Goal: Task Accomplishment & Management: Use online tool/utility

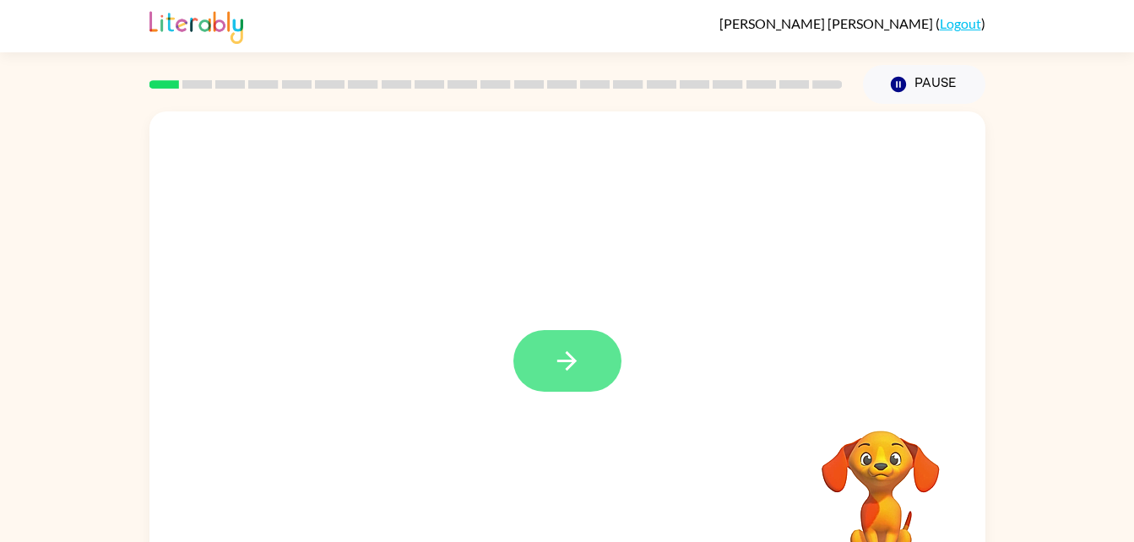
click at [546, 380] on button "button" at bounding box center [567, 361] width 108 height 62
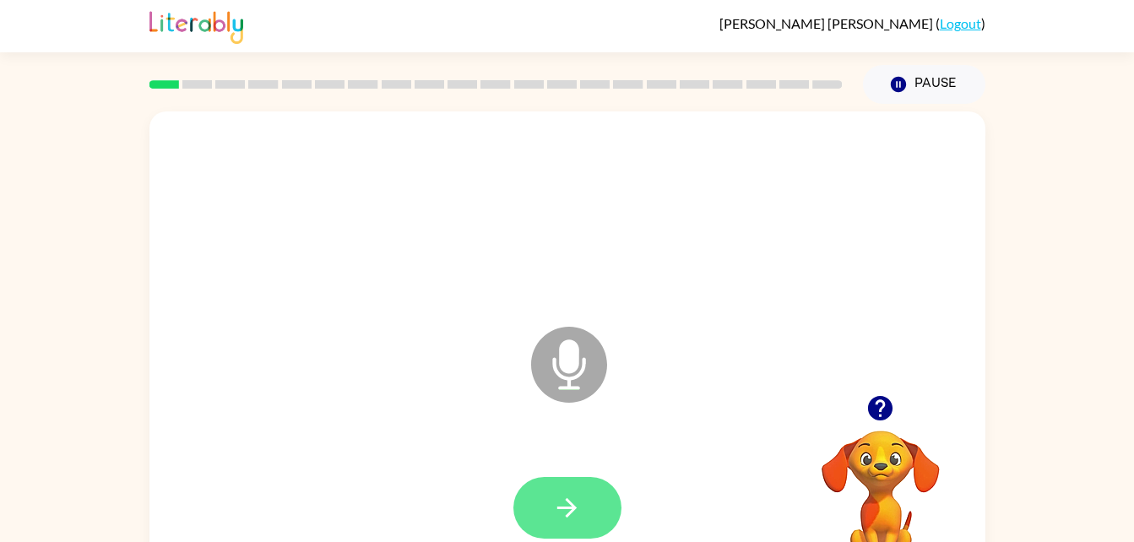
click at [576, 493] on icon "button" at bounding box center [567, 508] width 30 height 30
click at [589, 513] on button "button" at bounding box center [567, 508] width 108 height 62
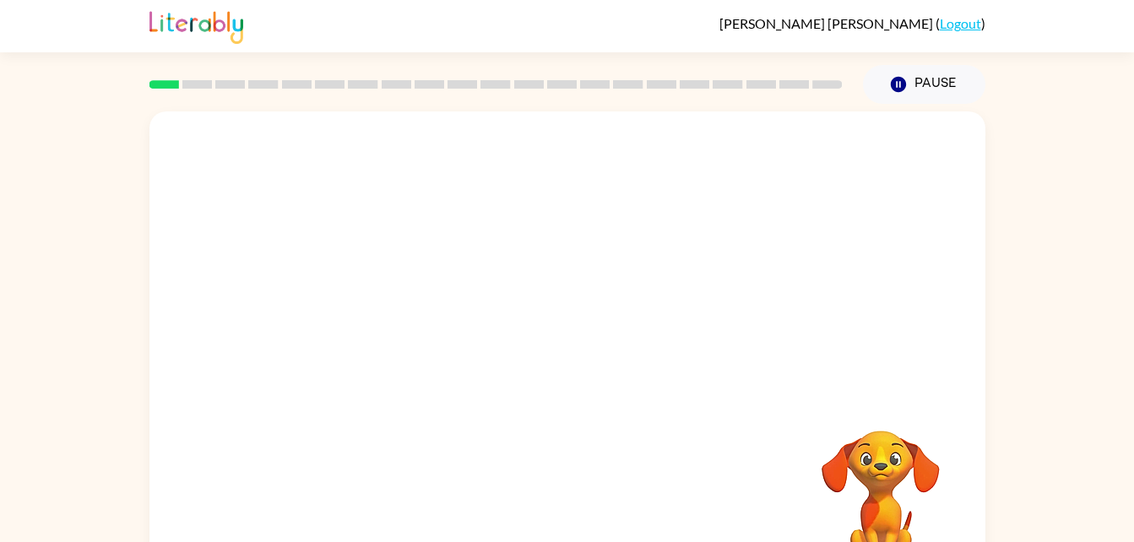
click at [888, 490] on video "Your browser must support playing .mp4 files to use Literably. Please try using…" at bounding box center [880, 488] width 169 height 169
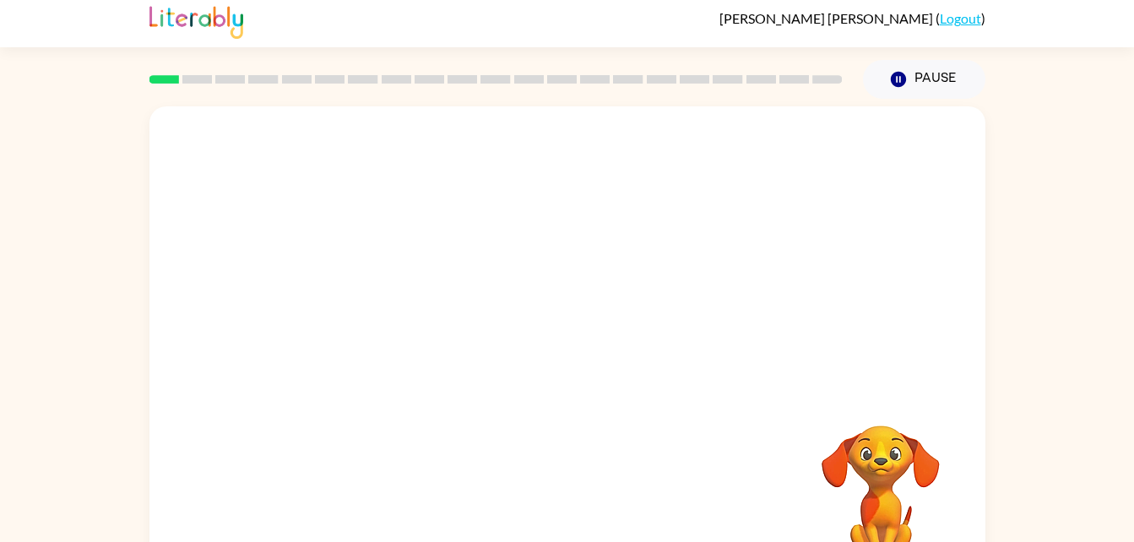
scroll to position [51, 0]
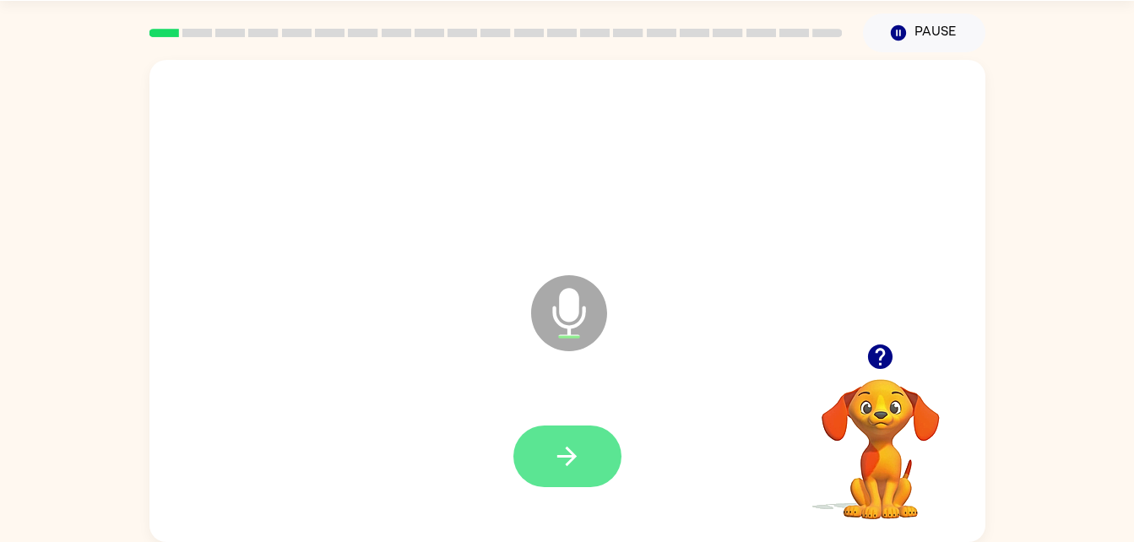
click at [588, 450] on button "button" at bounding box center [567, 456] width 108 height 62
click at [598, 447] on button "button" at bounding box center [567, 456] width 108 height 62
click at [571, 454] on icon "button" at bounding box center [566, 456] width 19 height 19
click at [571, 436] on button "button" at bounding box center [567, 456] width 108 height 62
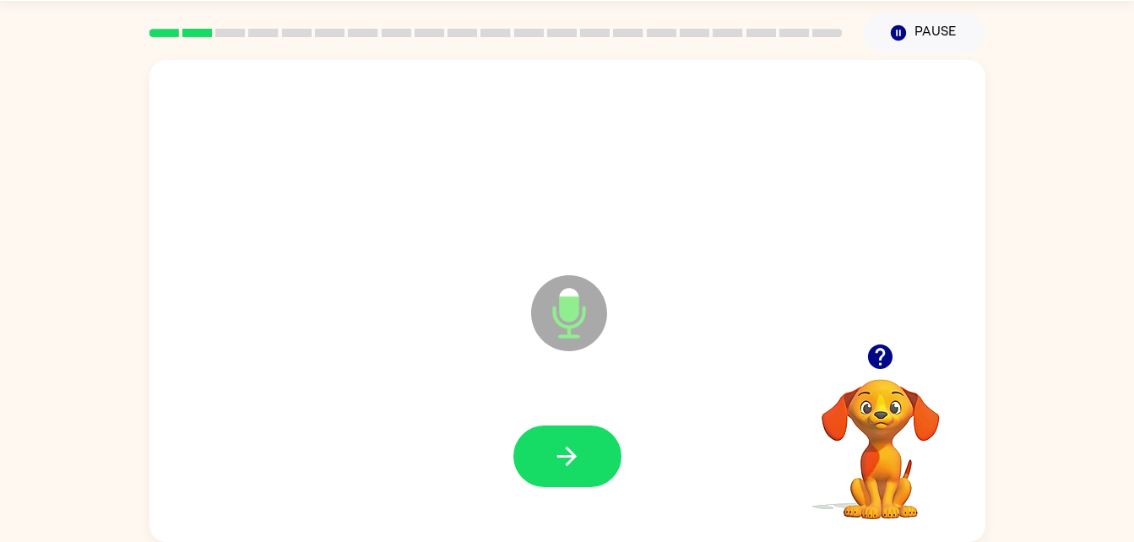
click at [290, 84] on div "Microphone The Microphone is here when it is your turn to talk" at bounding box center [567, 301] width 836 height 482
click at [603, 428] on button "button" at bounding box center [567, 456] width 108 height 62
click at [290, 84] on div "Microphone The Microphone is here when it is your turn to talk" at bounding box center [567, 301] width 836 height 482
click at [567, 452] on icon "button" at bounding box center [567, 456] width 30 height 30
click at [290, 84] on div "Microphone The Microphone is here when it is your turn to talk" at bounding box center [567, 301] width 836 height 482
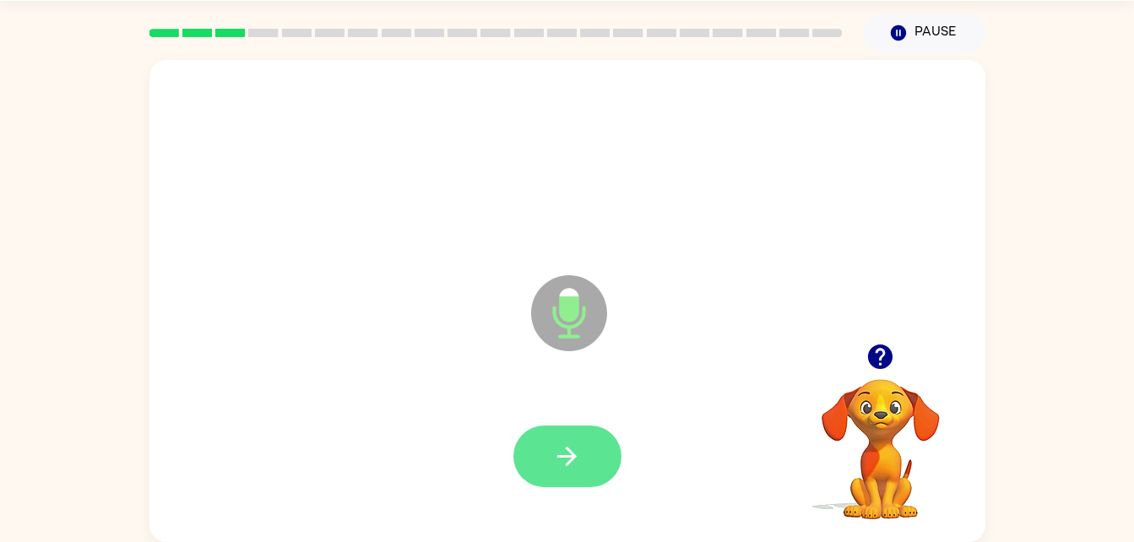
click at [568, 457] on icon "button" at bounding box center [566, 456] width 19 height 19
click at [290, 84] on div "Microphone The Microphone is here when it is your turn to talk" at bounding box center [567, 301] width 836 height 482
click at [577, 479] on button "button" at bounding box center [567, 456] width 108 height 62
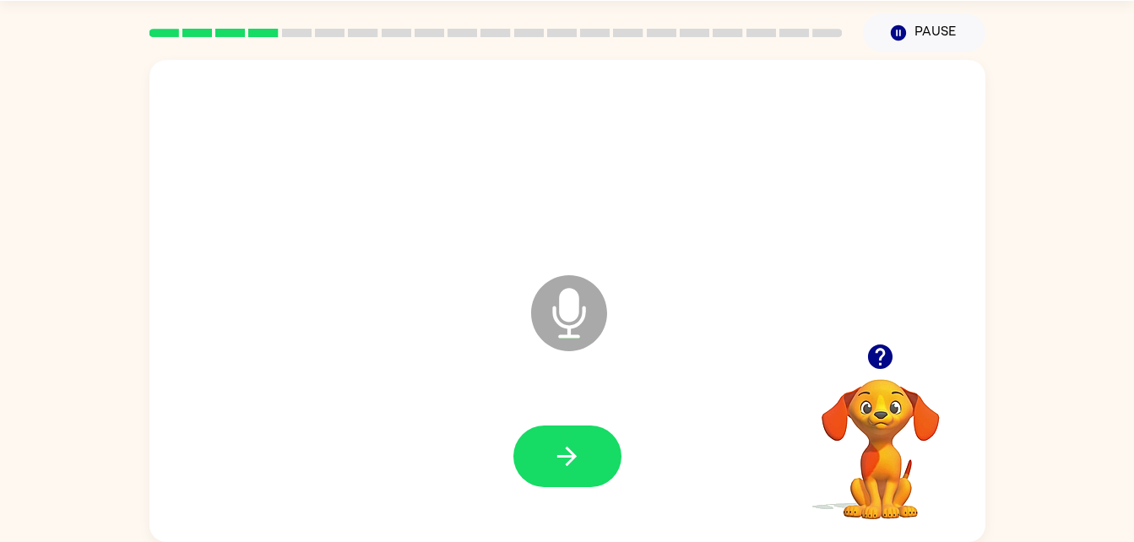
click at [290, 84] on div "Microphone The Microphone is here when it is your turn to talk" at bounding box center [567, 301] width 836 height 482
click at [596, 474] on button "button" at bounding box center [567, 456] width 108 height 62
click at [584, 433] on button "button" at bounding box center [567, 456] width 108 height 62
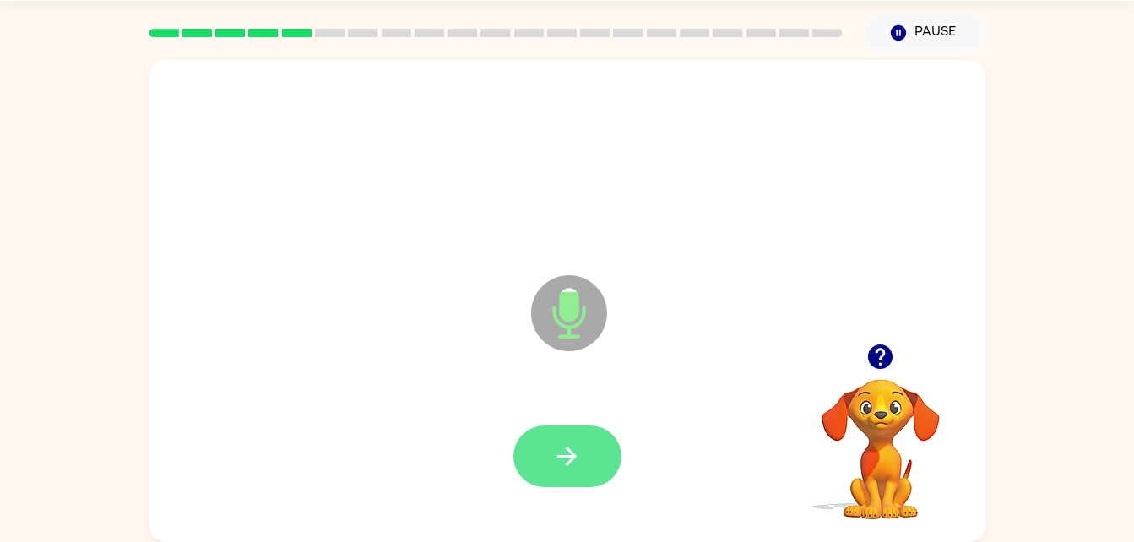
click at [573, 455] on icon "button" at bounding box center [566, 456] width 19 height 19
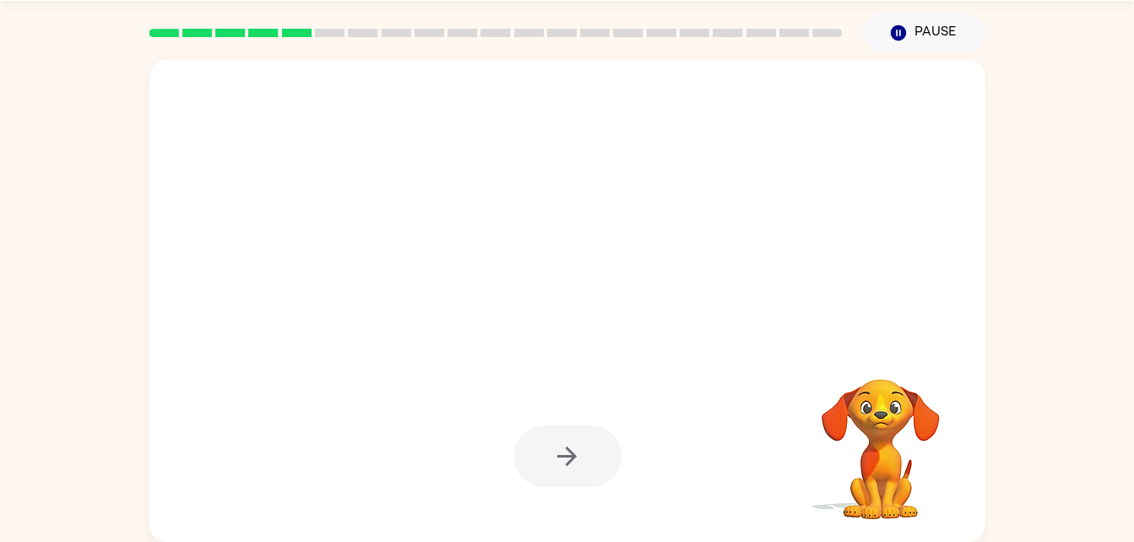
click at [579, 460] on div at bounding box center [567, 456] width 108 height 62
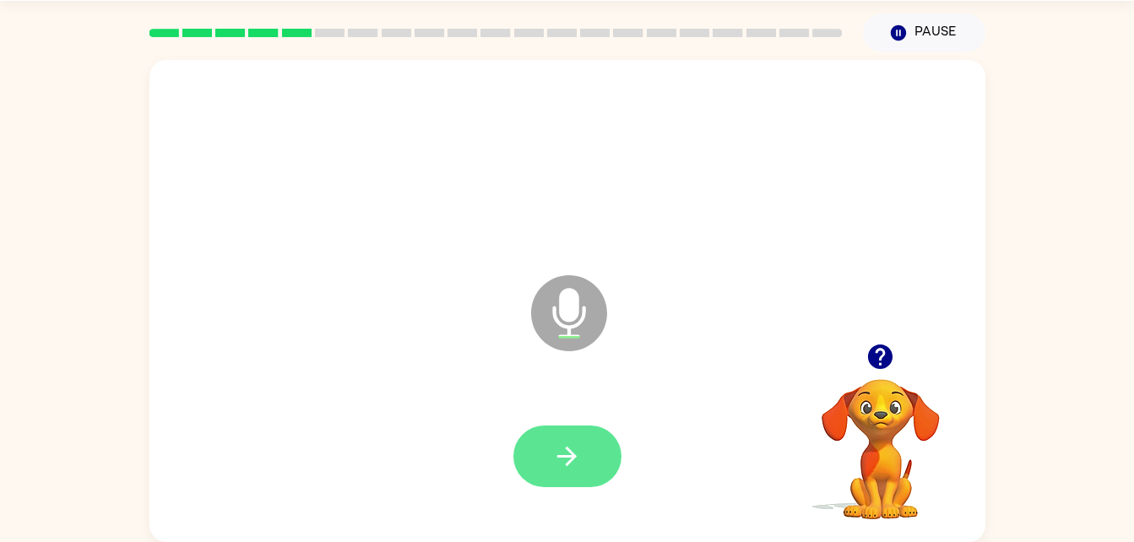
click at [557, 456] on icon "button" at bounding box center [566, 456] width 19 height 19
click at [577, 447] on icon "button" at bounding box center [567, 456] width 30 height 30
click at [576, 449] on icon "button" at bounding box center [567, 456] width 30 height 30
click at [560, 443] on icon "button" at bounding box center [567, 456] width 30 height 30
click at [544, 474] on button "button" at bounding box center [567, 456] width 108 height 62
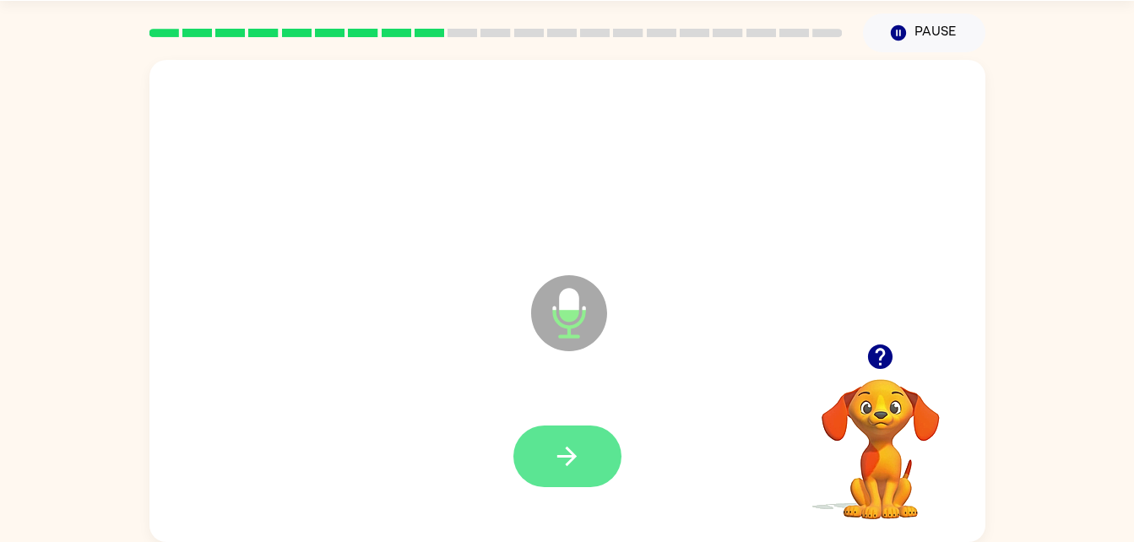
click at [558, 460] on icon "button" at bounding box center [567, 456] width 30 height 30
click at [563, 464] on icon "button" at bounding box center [567, 456] width 30 height 30
click at [559, 473] on button "button" at bounding box center [567, 456] width 108 height 62
click at [595, 436] on button "button" at bounding box center [567, 456] width 108 height 62
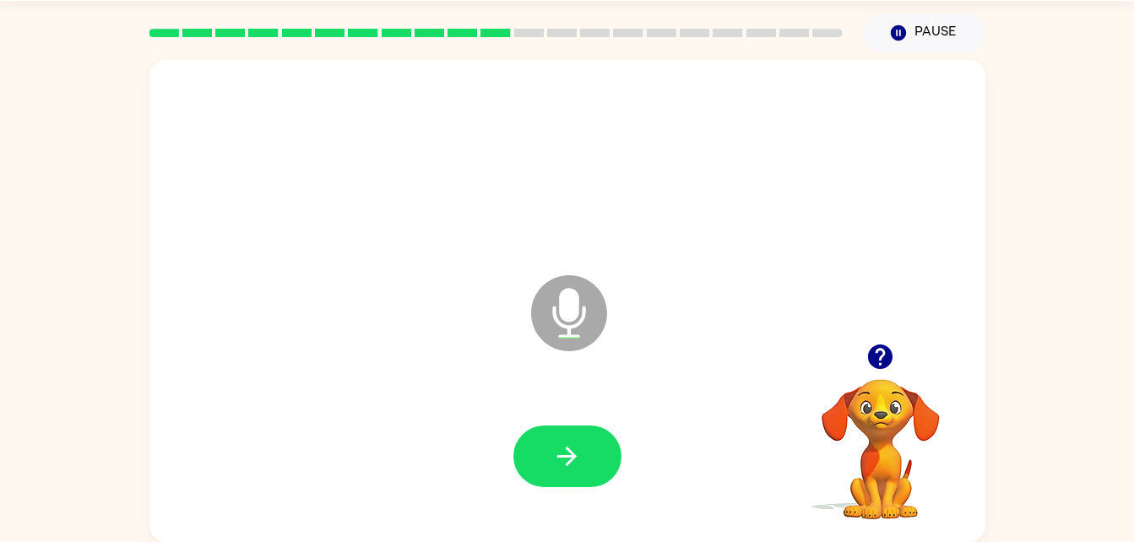
scroll to position [48, 0]
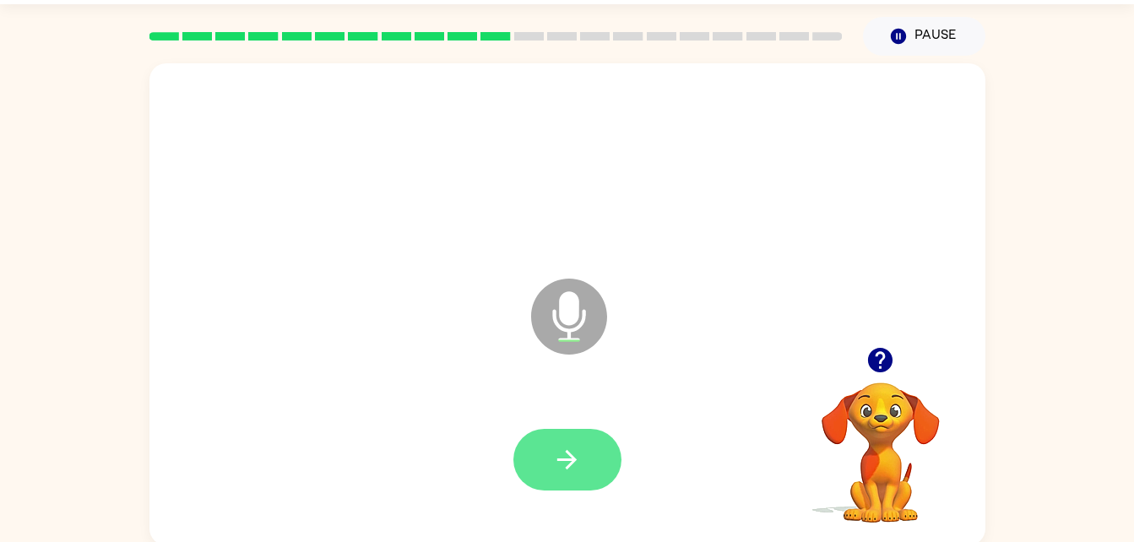
click at [564, 460] on icon "button" at bounding box center [566, 459] width 19 height 19
click at [557, 451] on icon "button" at bounding box center [567, 460] width 30 height 30
click at [543, 464] on button "button" at bounding box center [567, 460] width 108 height 62
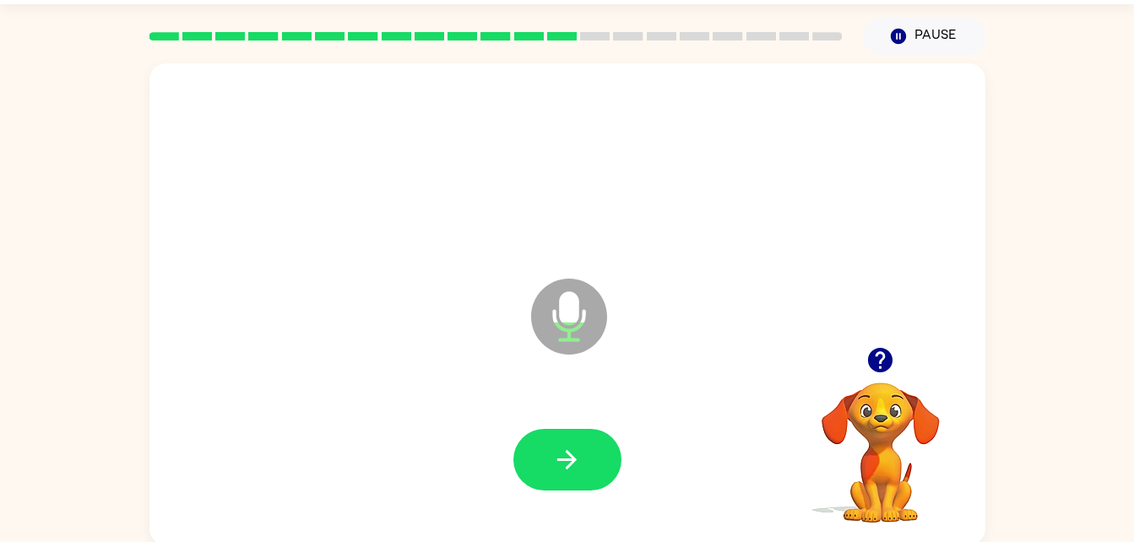
click at [547, 414] on div at bounding box center [567, 460] width 802 height 138
click at [591, 477] on button "button" at bounding box center [567, 460] width 108 height 62
click at [544, 431] on button "button" at bounding box center [567, 460] width 108 height 62
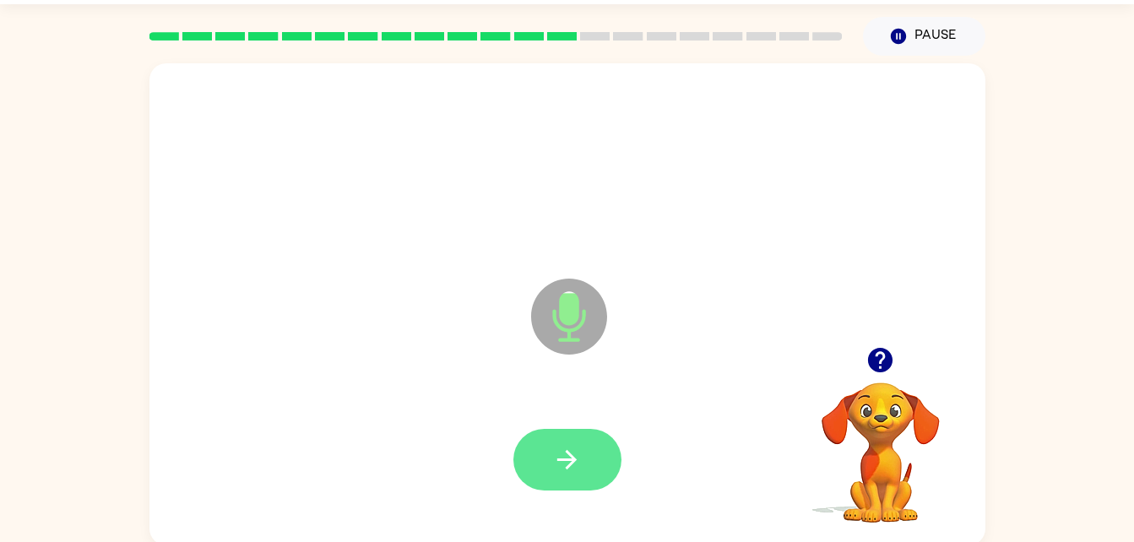
click at [613, 463] on button "button" at bounding box center [567, 460] width 108 height 62
click at [571, 466] on icon "button" at bounding box center [567, 460] width 30 height 30
click at [569, 461] on icon "button" at bounding box center [567, 460] width 30 height 30
click at [573, 448] on icon "button" at bounding box center [567, 460] width 30 height 30
click at [584, 455] on button "button" at bounding box center [567, 460] width 108 height 62
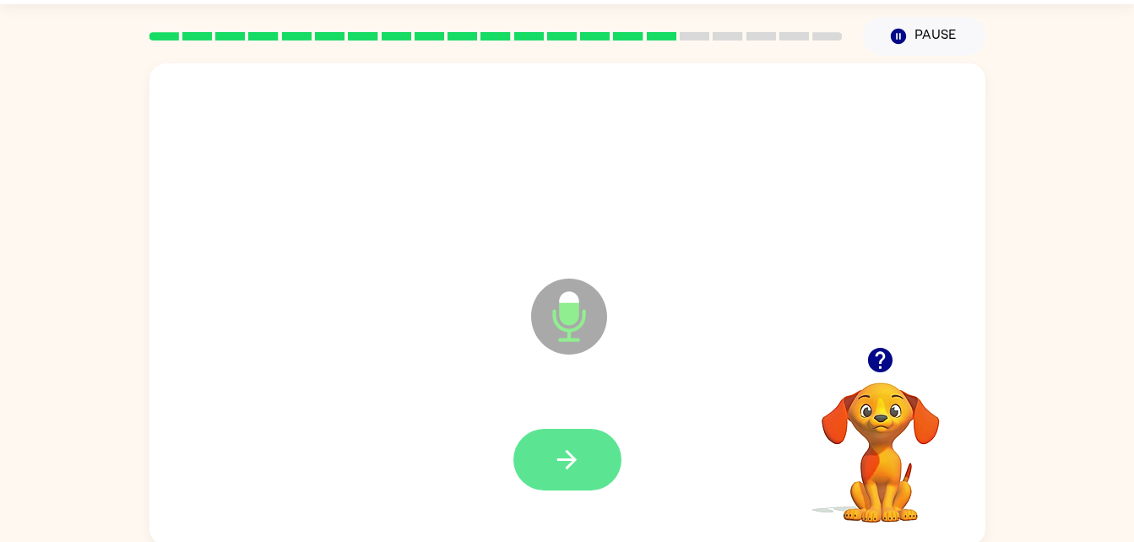
click at [586, 434] on button "button" at bounding box center [567, 460] width 108 height 62
click at [564, 478] on button "button" at bounding box center [567, 460] width 108 height 62
click at [564, 451] on icon "button" at bounding box center [567, 460] width 30 height 30
click at [569, 456] on icon "button" at bounding box center [567, 460] width 30 height 30
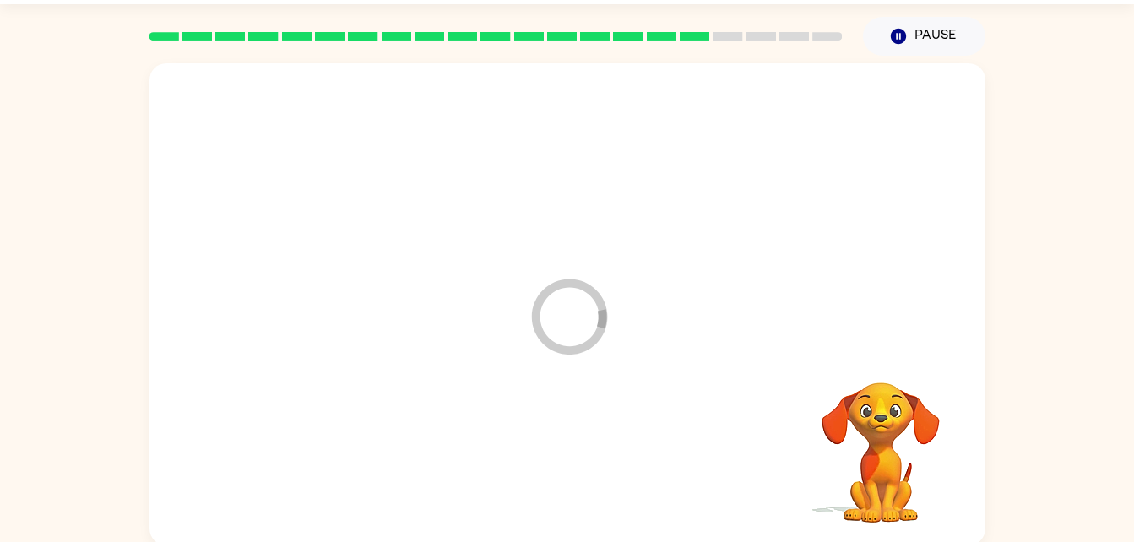
click at [569, 456] on div at bounding box center [567, 460] width 802 height 138
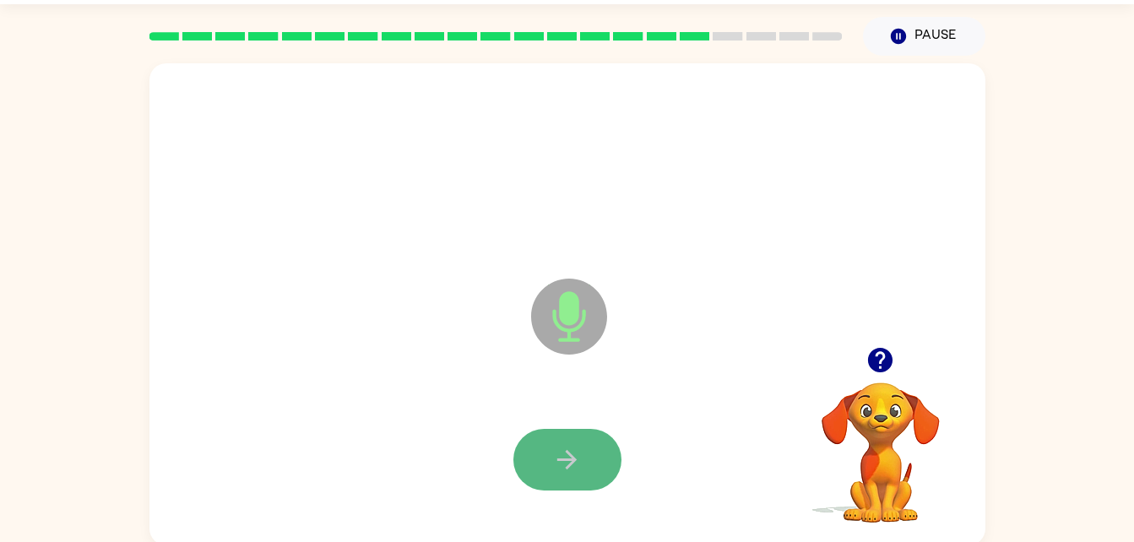
click at [594, 466] on button "button" at bounding box center [567, 460] width 108 height 62
click at [575, 463] on icon "button" at bounding box center [567, 460] width 30 height 30
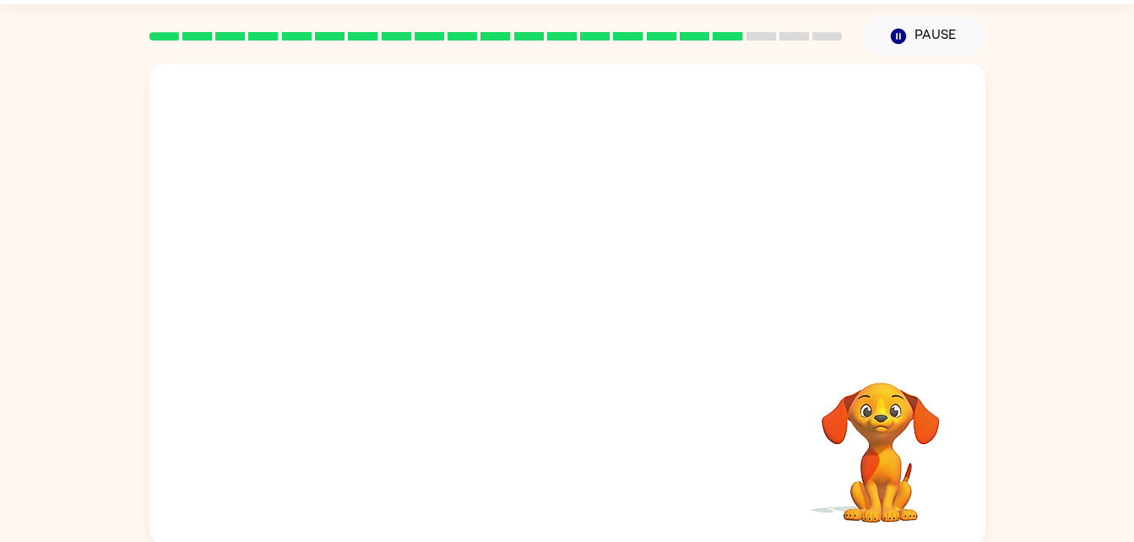
click at [575, 450] on div at bounding box center [567, 460] width 802 height 138
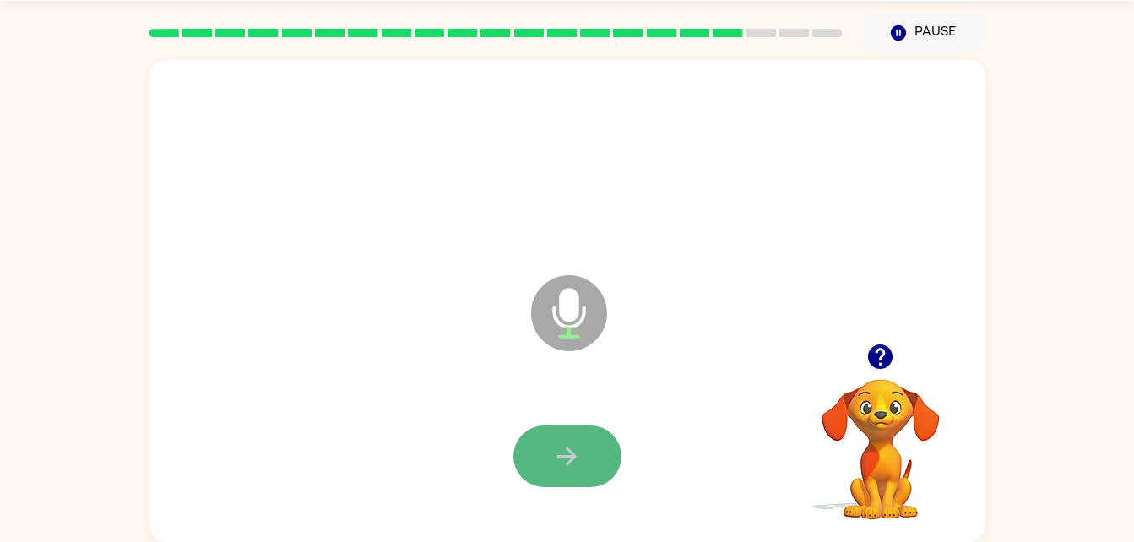
click at [583, 452] on button "button" at bounding box center [567, 456] width 108 height 62
click at [587, 452] on button "button" at bounding box center [567, 456] width 108 height 62
click at [597, 444] on button "button" at bounding box center [567, 456] width 108 height 62
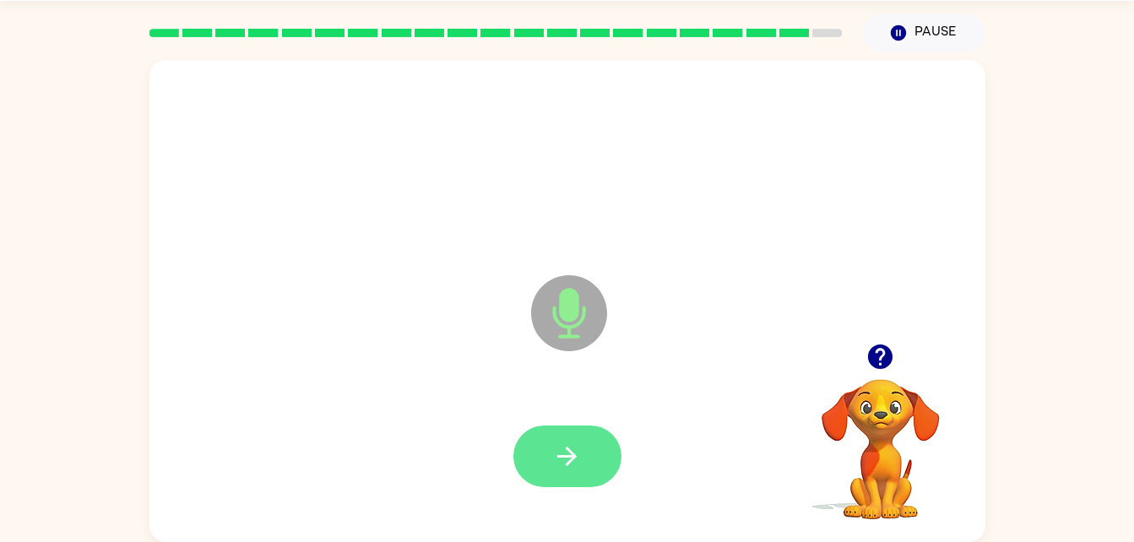
click at [574, 457] on icon "button" at bounding box center [566, 456] width 19 height 19
click at [568, 439] on button "button" at bounding box center [567, 456] width 108 height 62
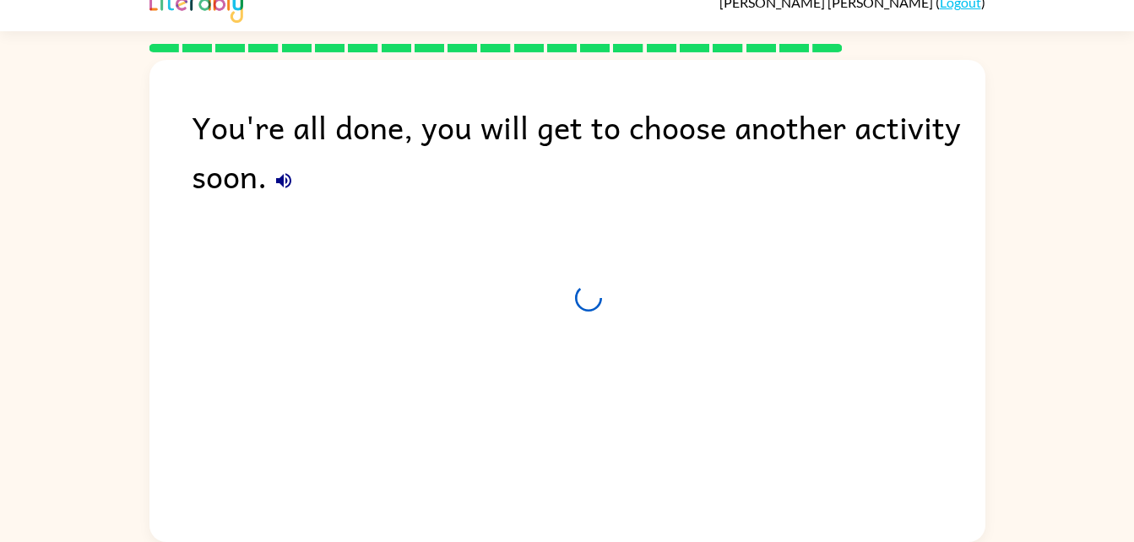
scroll to position [21, 0]
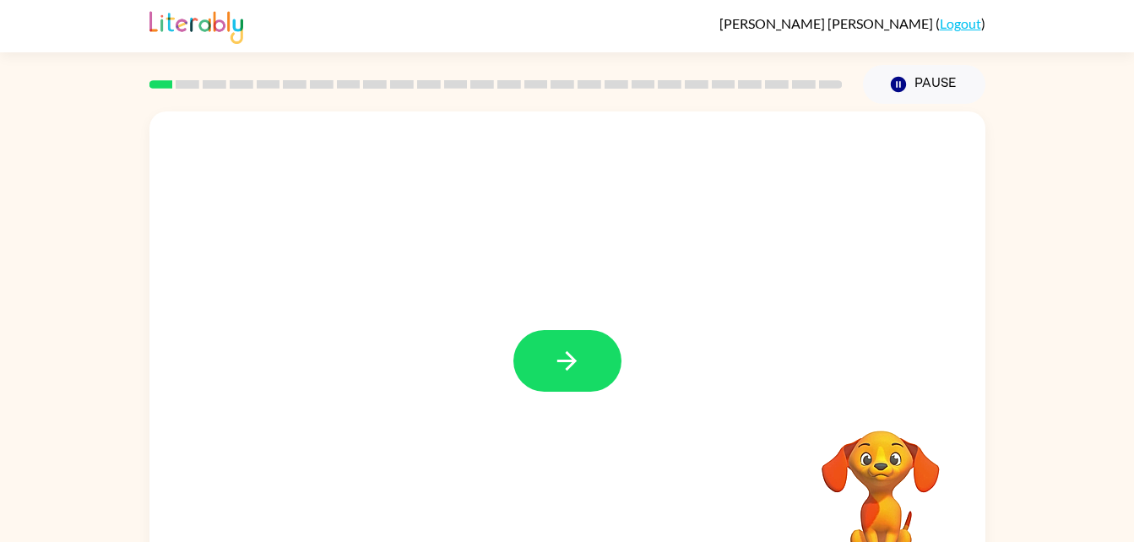
click at [620, 373] on div at bounding box center [567, 361] width 108 height 62
click at [613, 373] on button "button" at bounding box center [567, 361] width 108 height 62
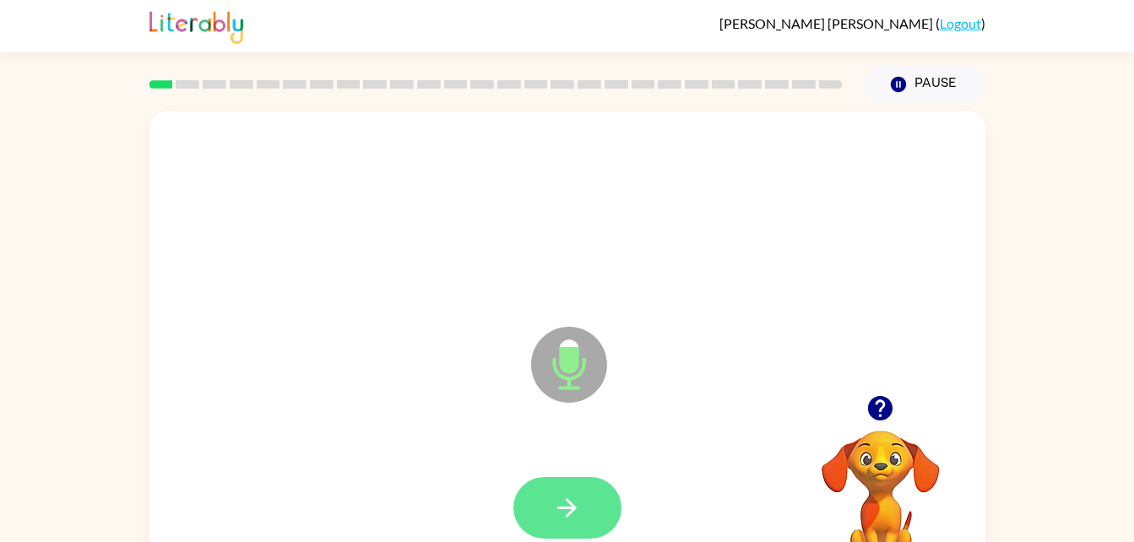
click at [556, 495] on icon "button" at bounding box center [567, 508] width 30 height 30
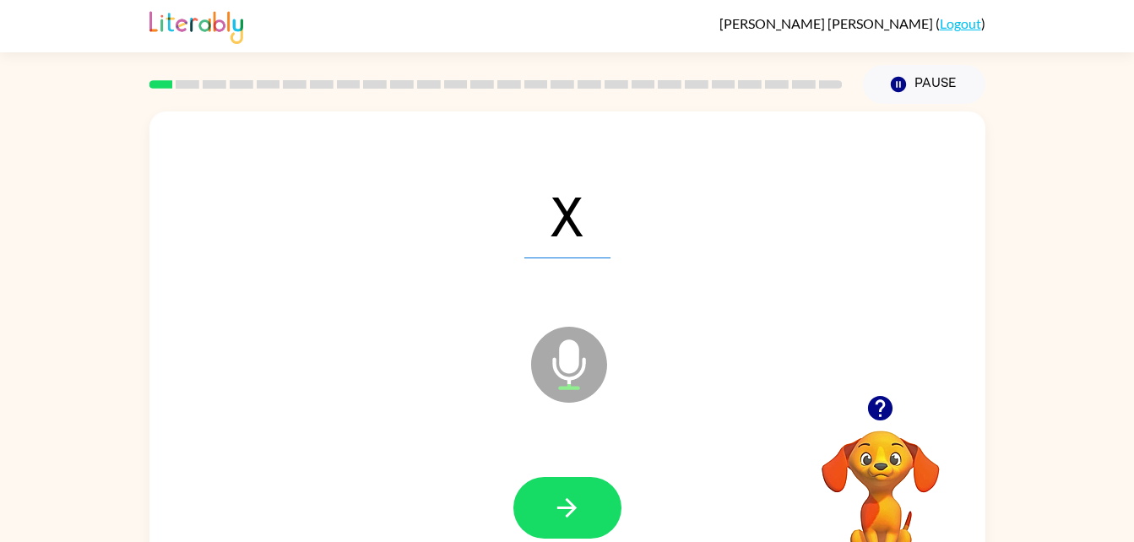
click at [562, 457] on div at bounding box center [567, 508] width 802 height 138
drag, startPoint x: 563, startPoint y: 507, endPoint x: 573, endPoint y: 541, distance: 35.3
click at [573, 541] on html "Clara Simonsen ( Logout ) Pause Pause X Microphone The Microphone is here when …" at bounding box center [567, 296] width 1134 height 593
click at [598, 505] on button "button" at bounding box center [567, 508] width 108 height 62
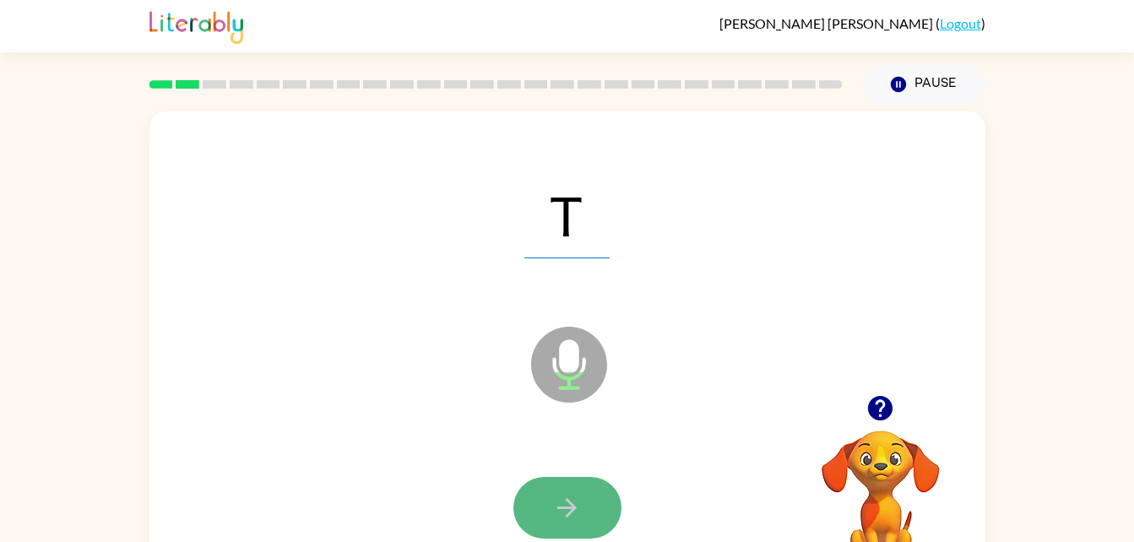
click at [544, 509] on button "button" at bounding box center [567, 508] width 108 height 62
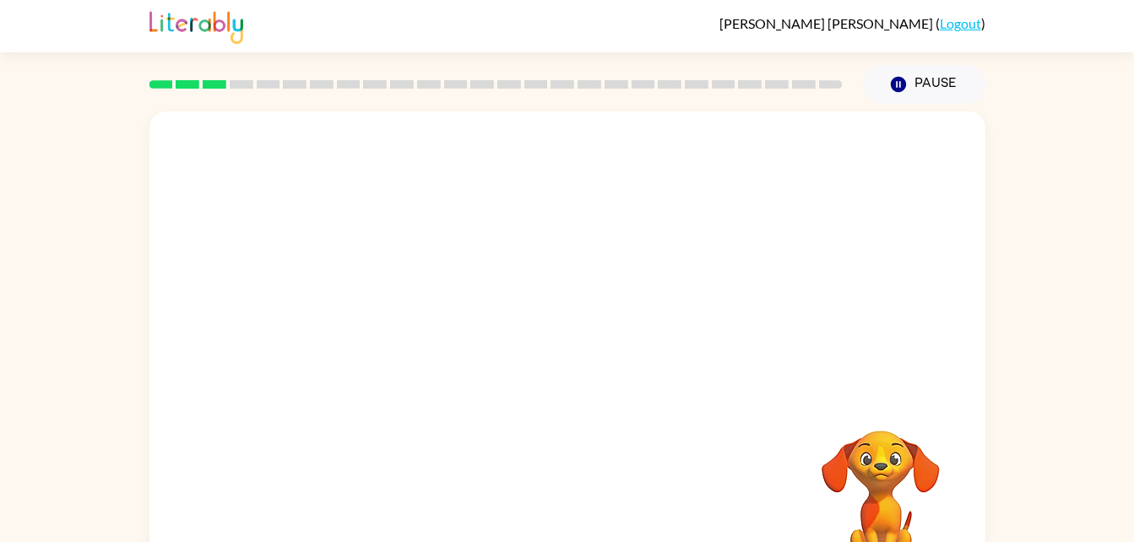
click at [678, 444] on div "Your browser must support playing .mp4 files to use Literably. Please try using…" at bounding box center [567, 352] width 836 height 482
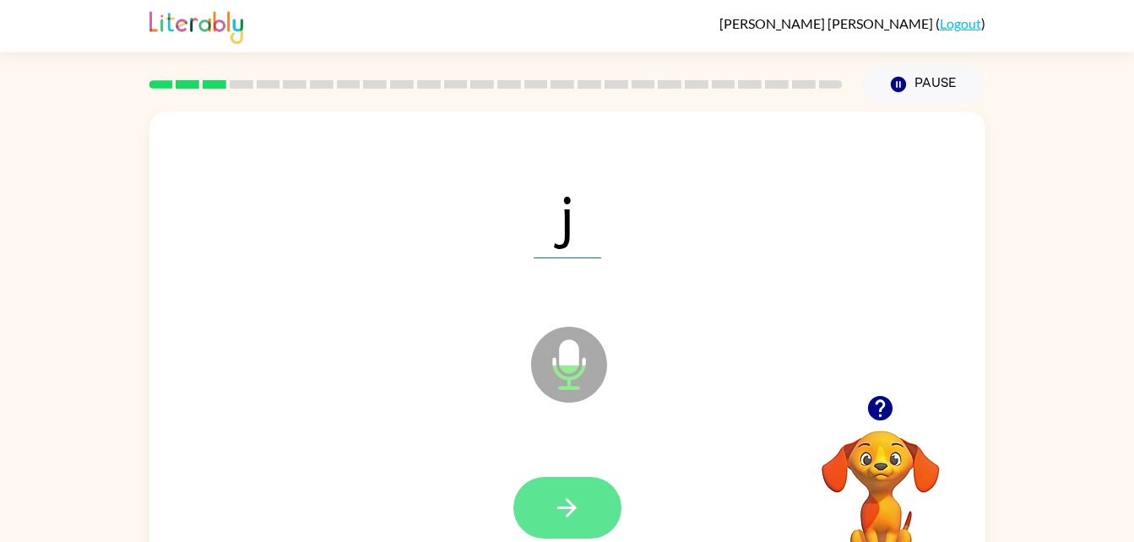
click at [561, 497] on icon "button" at bounding box center [567, 508] width 30 height 30
click at [566, 488] on button "button" at bounding box center [567, 508] width 108 height 62
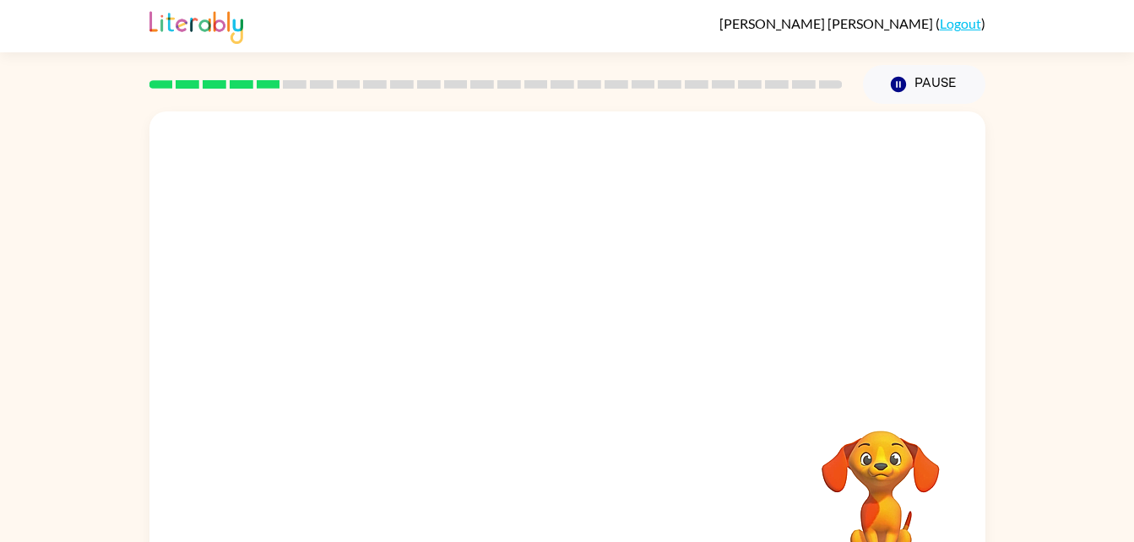
click at [770, 349] on div at bounding box center [567, 253] width 836 height 284
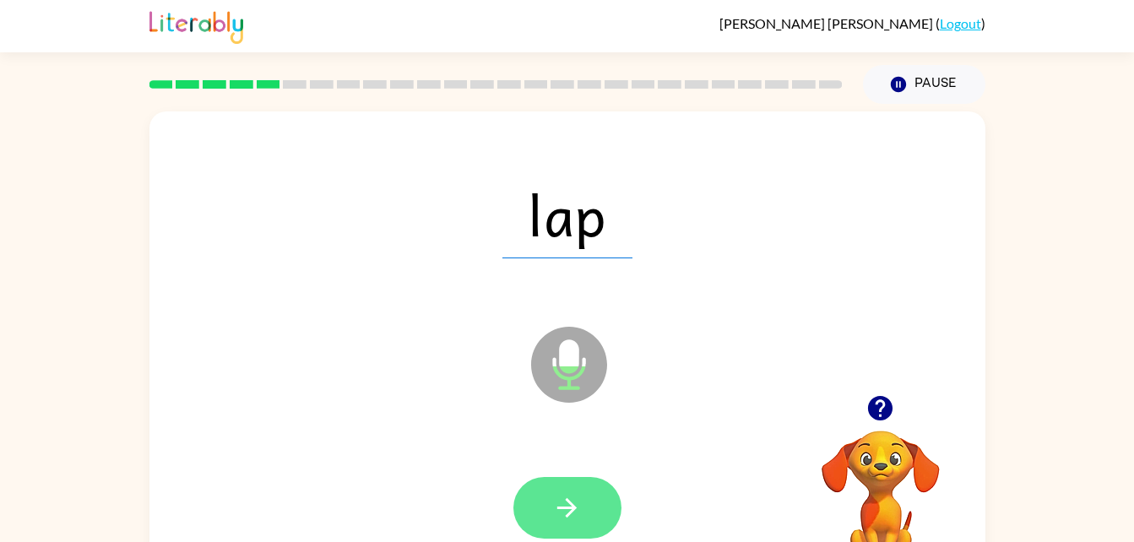
click at [598, 494] on button "button" at bounding box center [567, 508] width 108 height 62
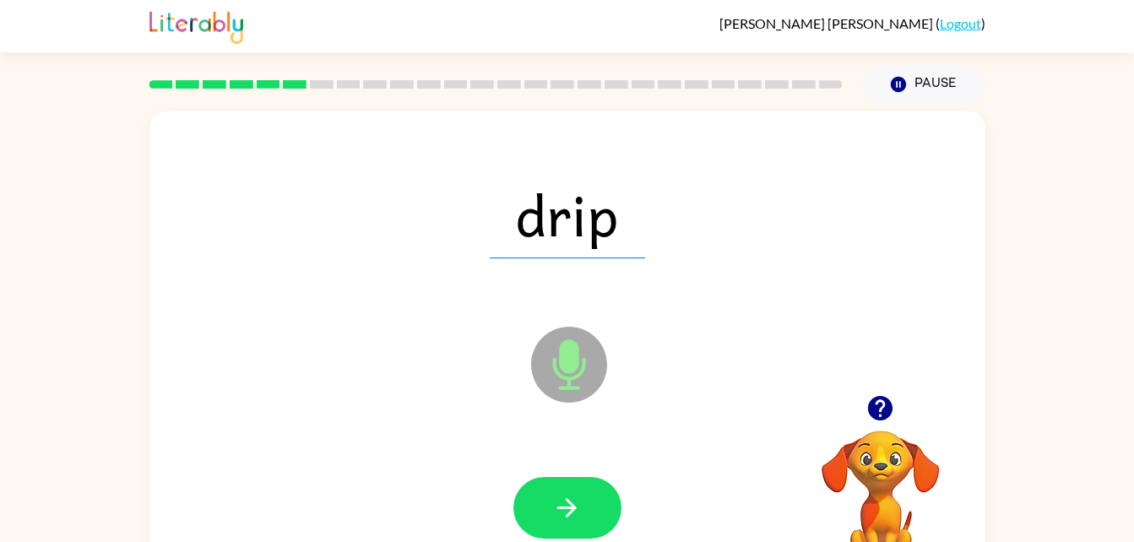
click at [588, 485] on button "button" at bounding box center [567, 508] width 108 height 62
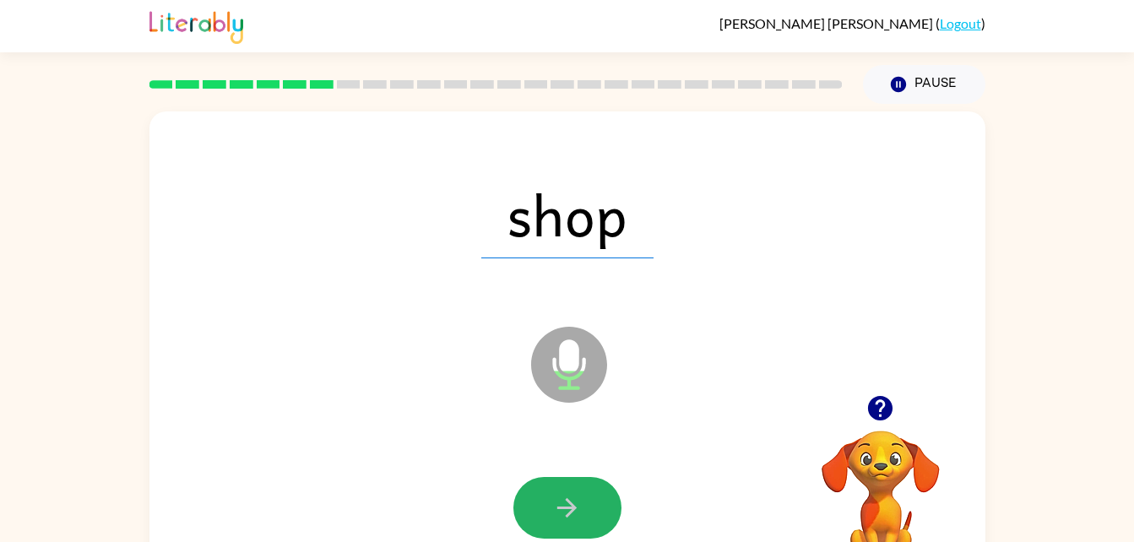
drag, startPoint x: 571, startPoint y: 497, endPoint x: 570, endPoint y: 485, distance: 11.8
click at [570, 485] on button "button" at bounding box center [567, 508] width 108 height 62
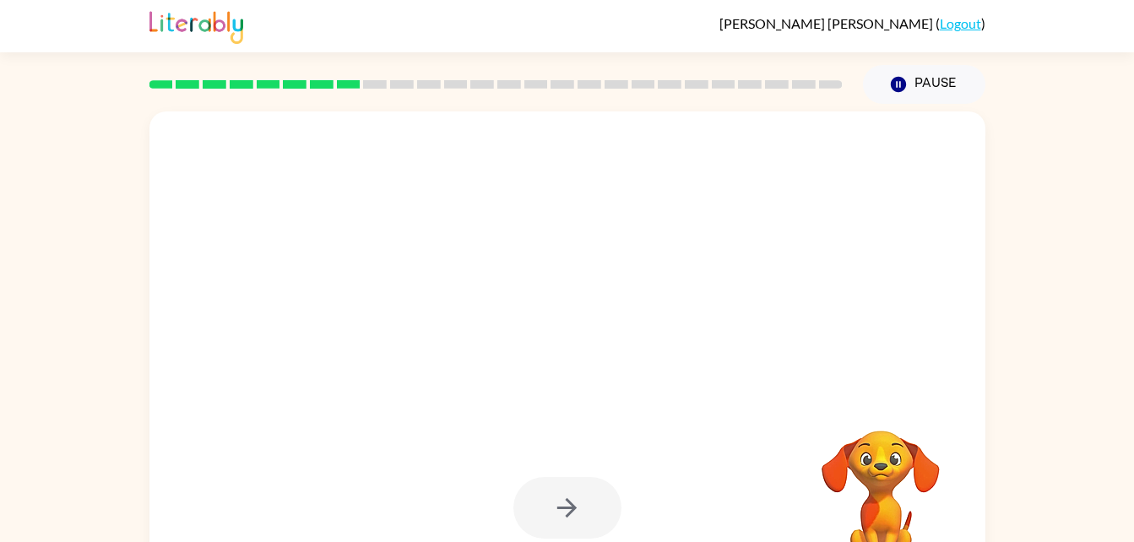
drag, startPoint x: 30, startPoint y: 496, endPoint x: 171, endPoint y: 461, distance: 144.5
click at [171, 461] on div "Your browser must support playing .mp4 files to use Literably. Please try using…" at bounding box center [567, 349] width 1134 height 490
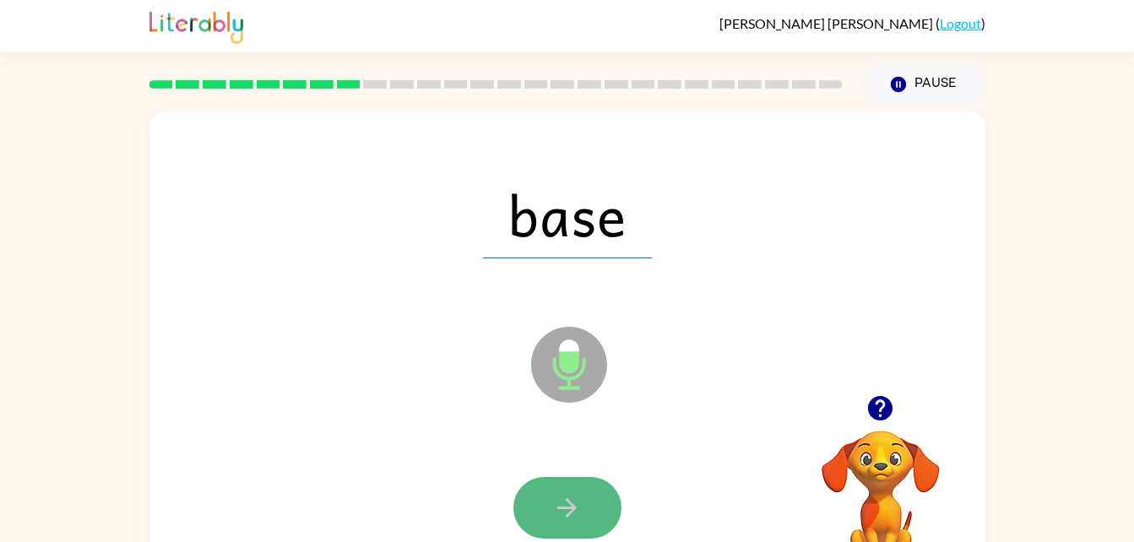
click at [611, 526] on button "button" at bounding box center [567, 508] width 108 height 62
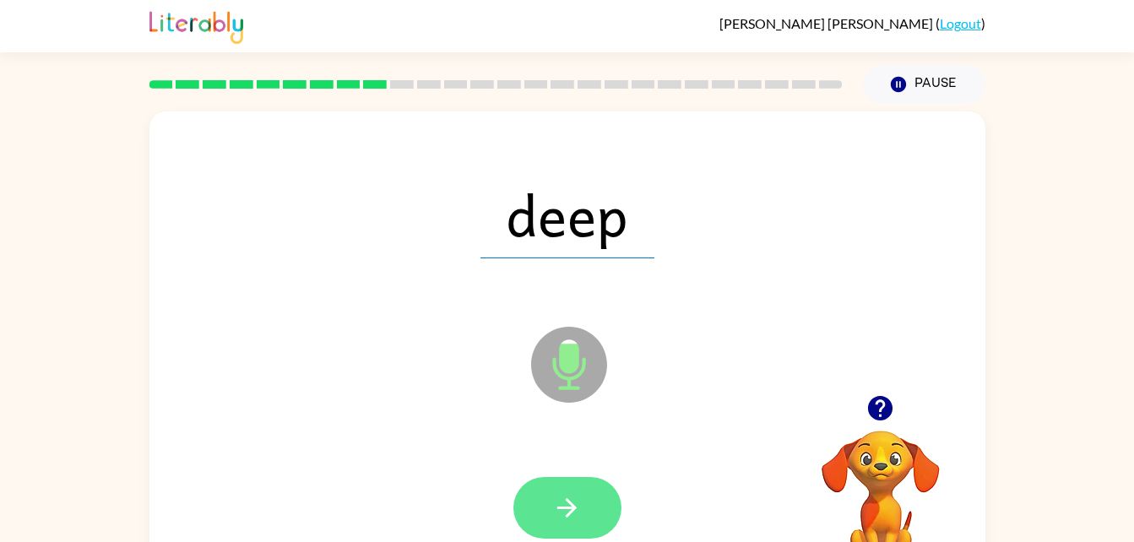
click at [578, 497] on icon "button" at bounding box center [567, 508] width 30 height 30
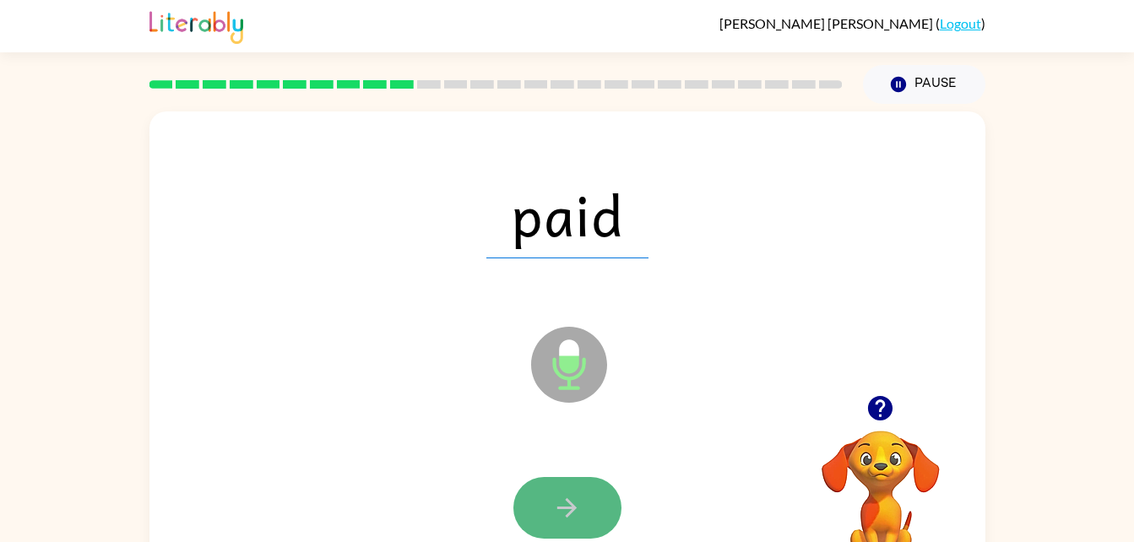
click at [563, 491] on button "button" at bounding box center [567, 508] width 108 height 62
click at [588, 506] on button "button" at bounding box center [567, 508] width 108 height 62
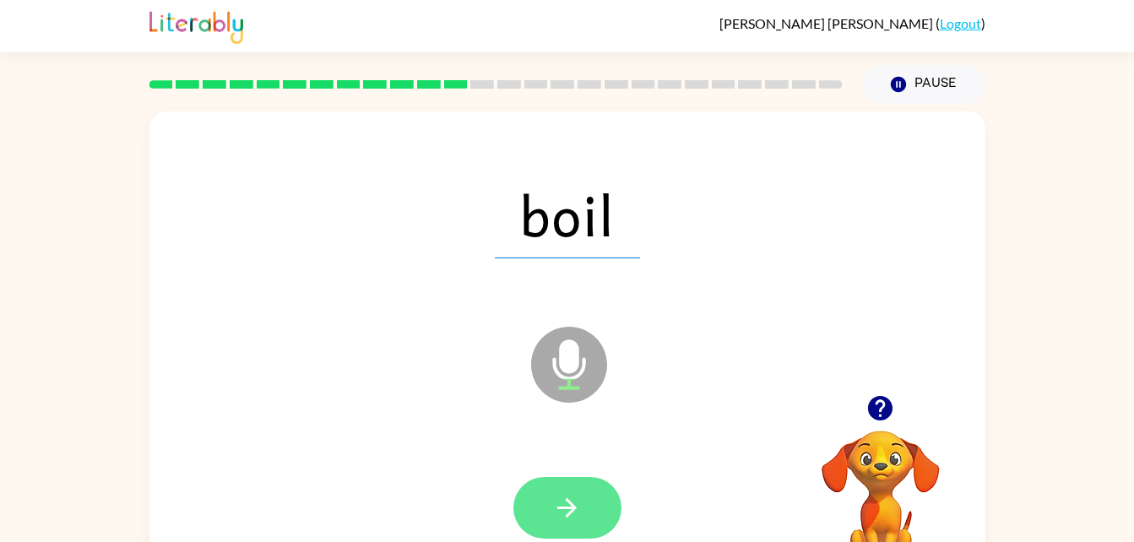
click at [589, 504] on button "button" at bounding box center [567, 508] width 108 height 62
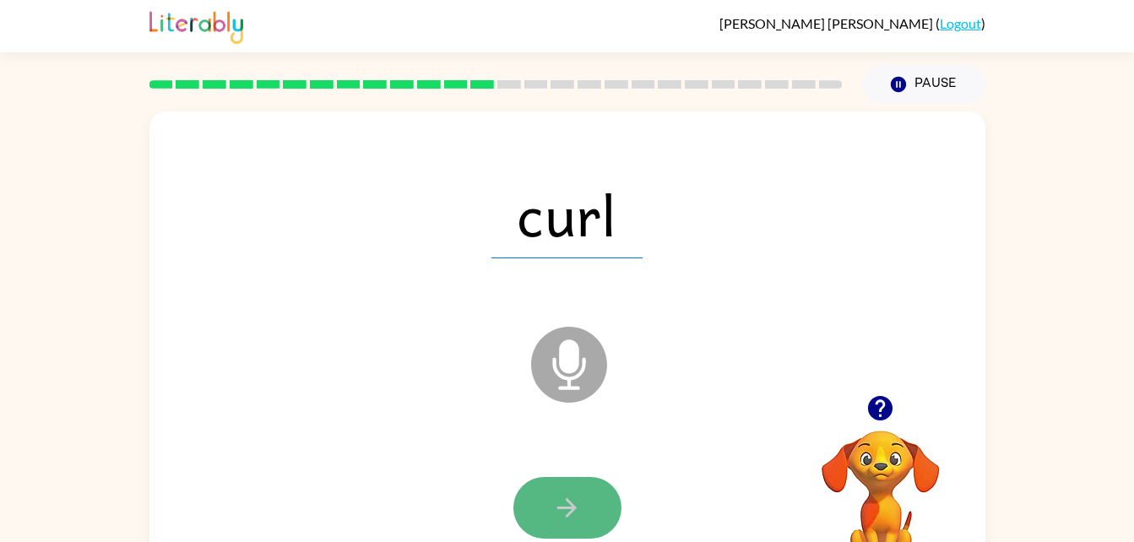
click at [602, 500] on button "button" at bounding box center [567, 508] width 108 height 62
click at [582, 503] on button "button" at bounding box center [567, 508] width 108 height 62
click at [576, 493] on icon "button" at bounding box center [567, 508] width 30 height 30
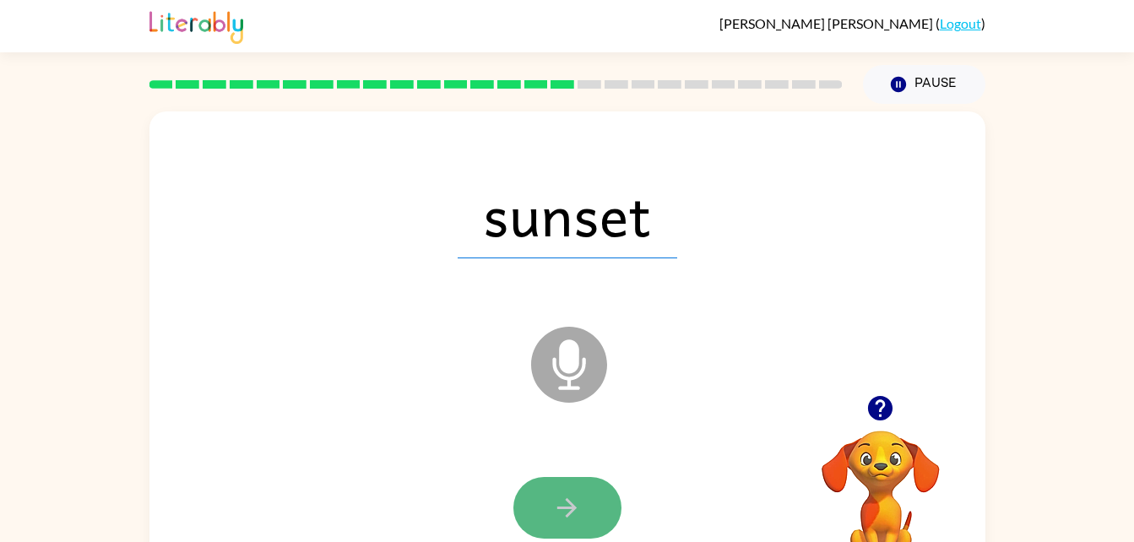
click at [548, 506] on button "button" at bounding box center [567, 508] width 108 height 62
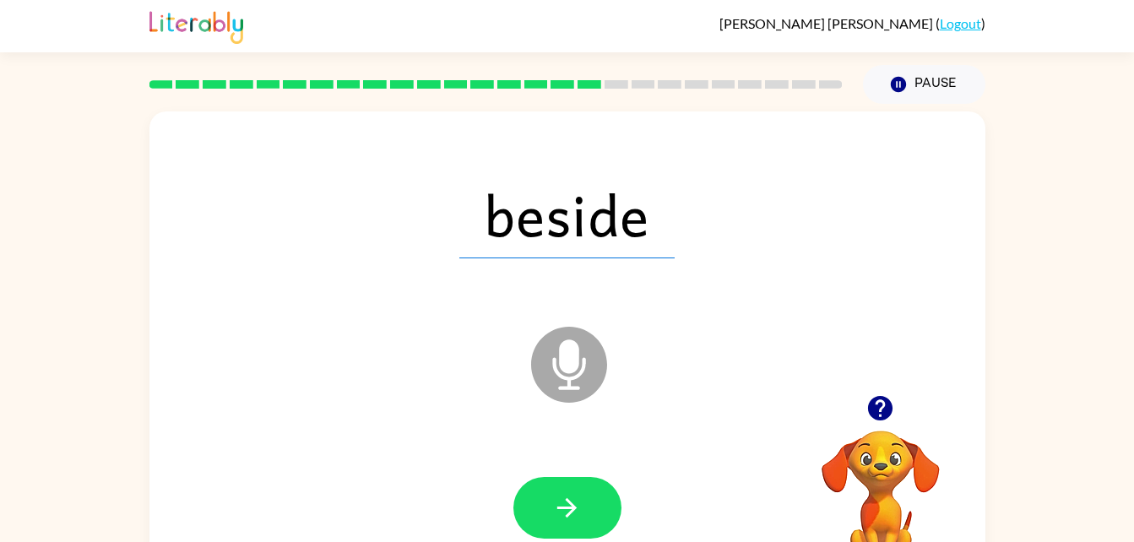
click at [532, 357] on icon at bounding box center [569, 365] width 76 height 76
click at [571, 367] on icon "Microphone The Microphone is here when it is your turn to talk" at bounding box center [653, 385] width 253 height 127
click at [578, 360] on icon "Microphone The Microphone is here when it is your turn to talk" at bounding box center [653, 385] width 253 height 127
click at [890, 417] on icon "button" at bounding box center [880, 408] width 30 height 30
click at [567, 485] on button "button" at bounding box center [567, 508] width 108 height 62
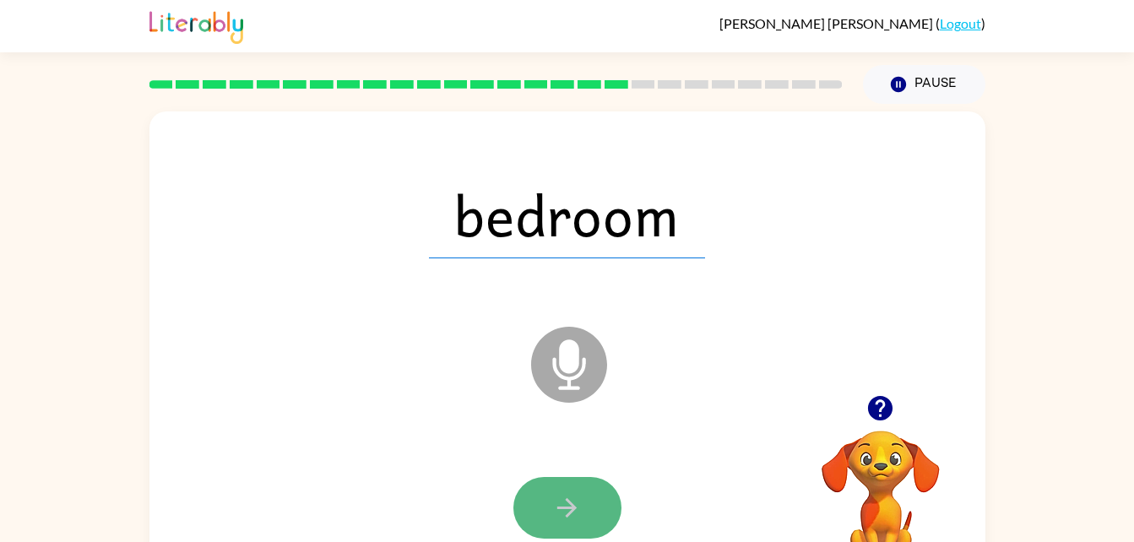
click at [609, 483] on button "button" at bounding box center [567, 508] width 108 height 62
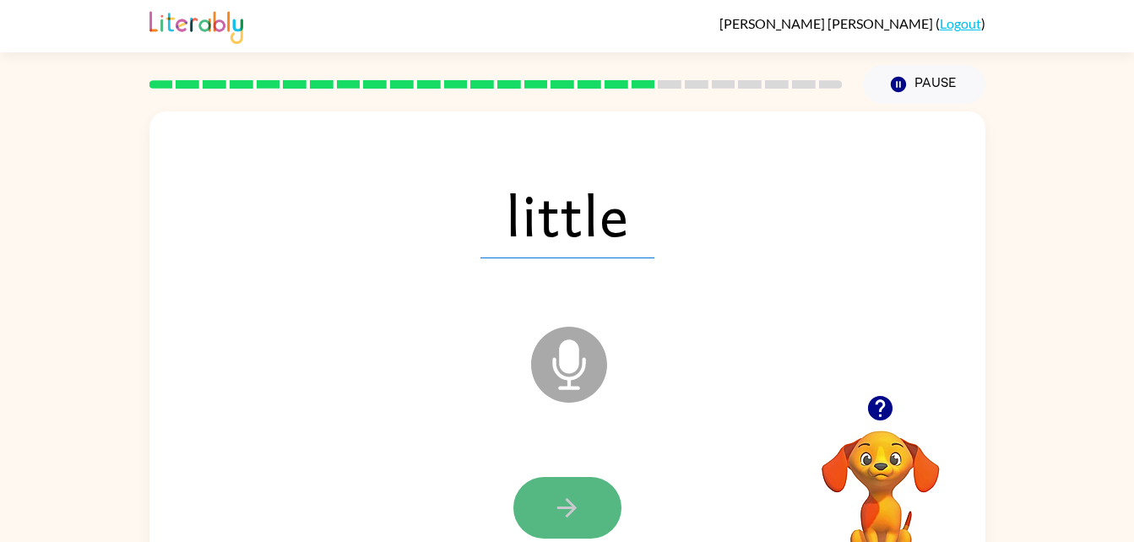
click at [547, 490] on button "button" at bounding box center [567, 508] width 108 height 62
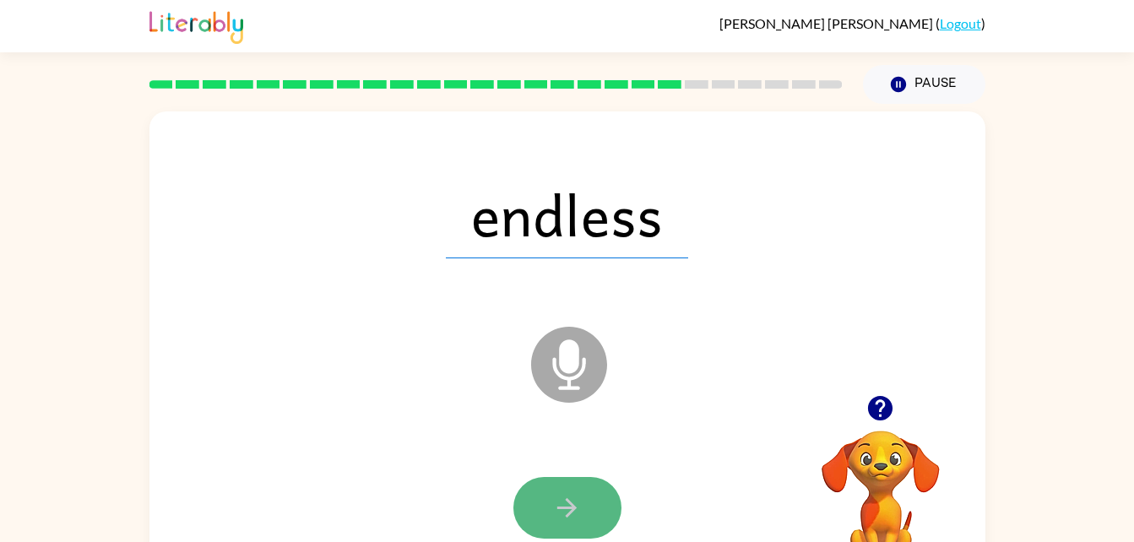
click at [602, 505] on button "button" at bounding box center [567, 508] width 108 height 62
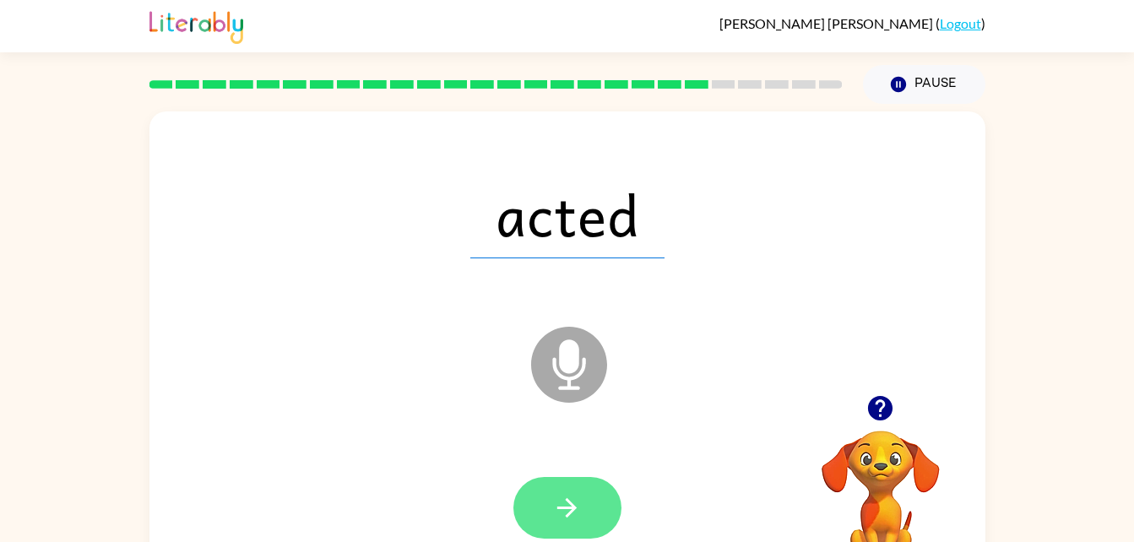
click at [583, 532] on button "button" at bounding box center [567, 508] width 108 height 62
drag, startPoint x: 895, startPoint y: 478, endPoint x: 554, endPoint y: 490, distance: 341.2
click at [554, 490] on div "kam Microphone The Microphone is here when it is your turn to talk Your browser…" at bounding box center [567, 352] width 836 height 482
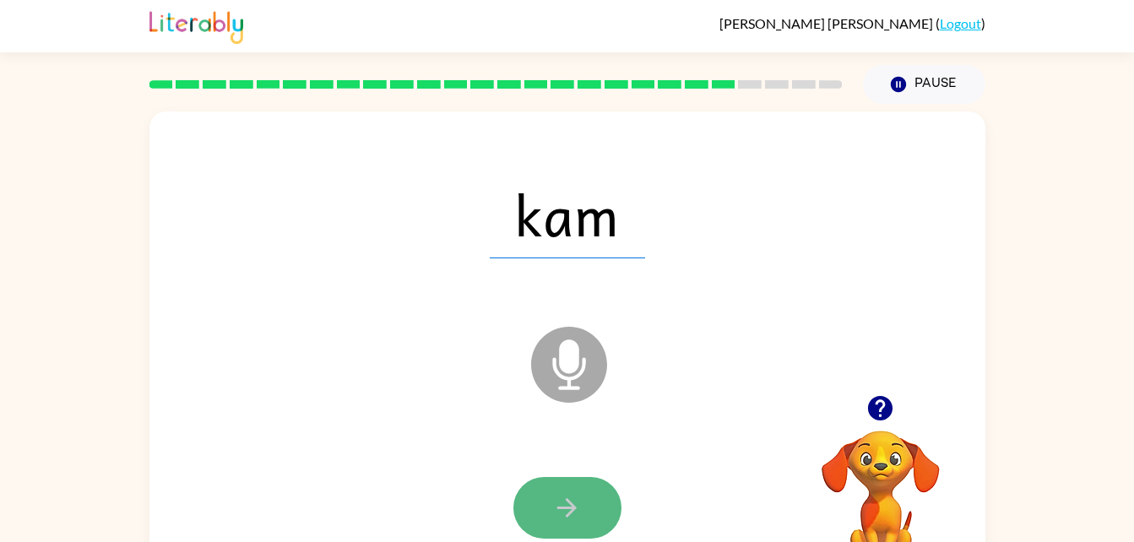
click at [538, 494] on button "button" at bounding box center [567, 508] width 108 height 62
click at [581, 519] on icon "button" at bounding box center [567, 508] width 30 height 30
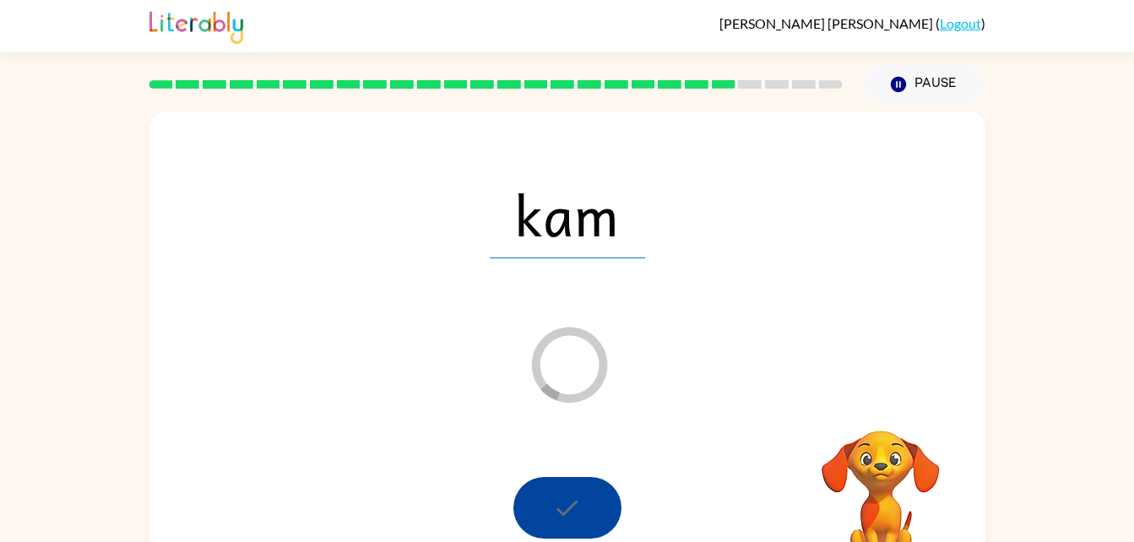
click at [589, 519] on div at bounding box center [567, 508] width 108 height 62
click at [656, 326] on div "Loader Your response is being sent to our graders" at bounding box center [526, 322] width 721 height 61
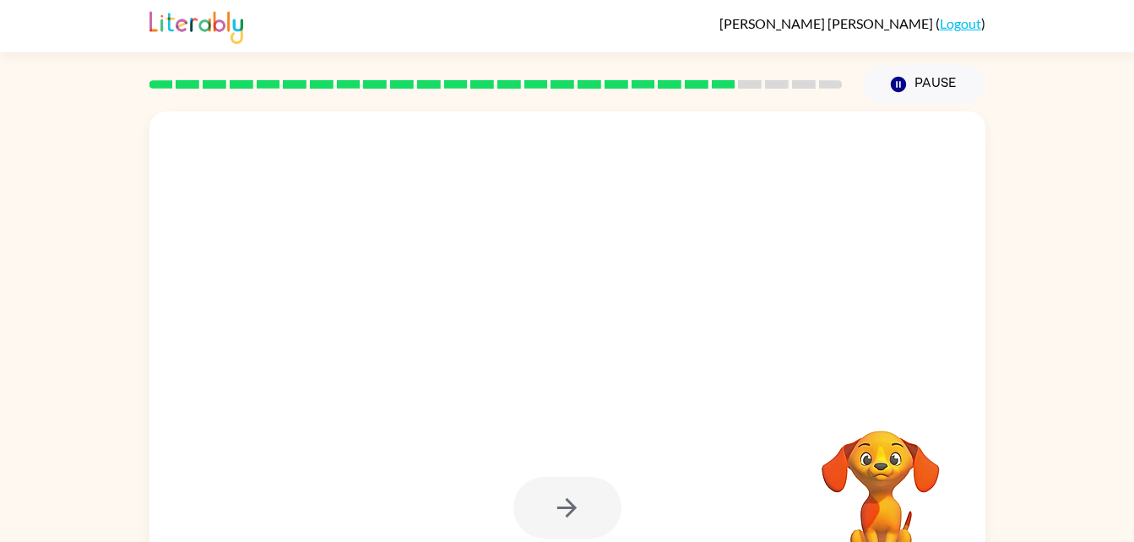
scroll to position [51, 0]
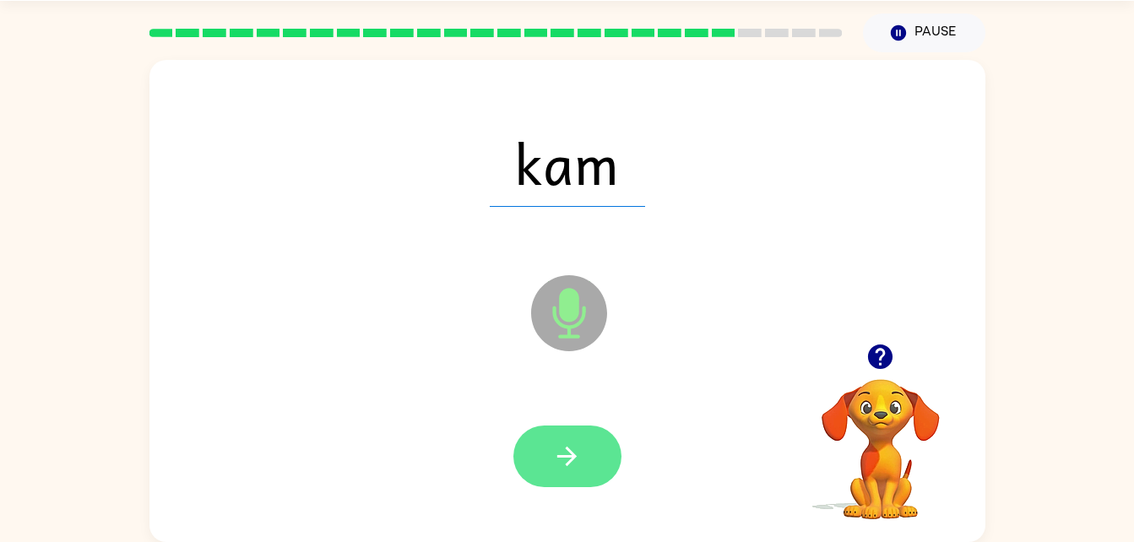
click at [576, 454] on icon "button" at bounding box center [567, 456] width 30 height 30
click at [588, 472] on button "button" at bounding box center [567, 456] width 108 height 62
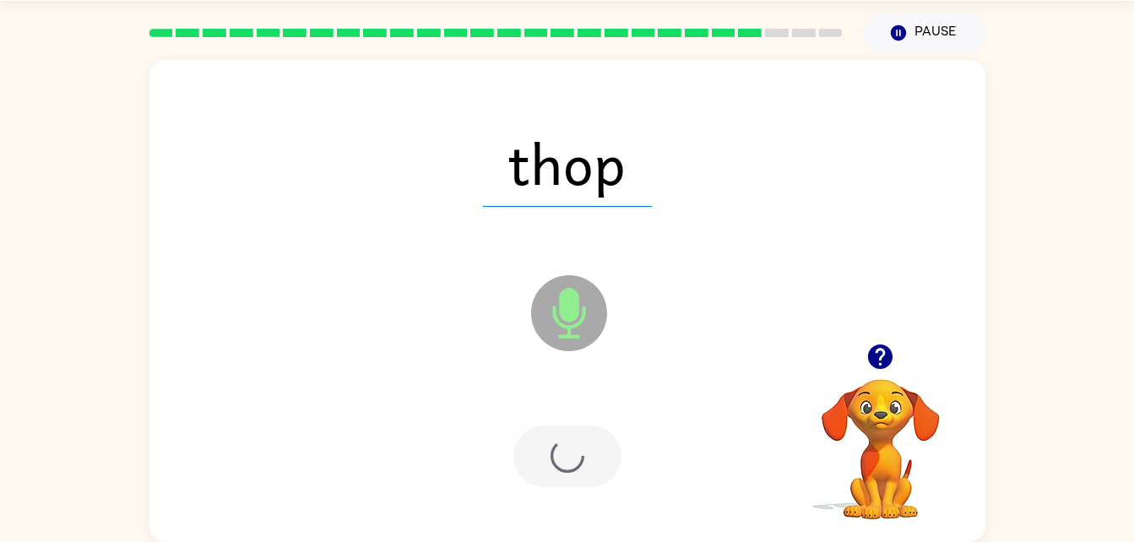
click at [593, 446] on div at bounding box center [567, 456] width 108 height 62
click at [599, 440] on div at bounding box center [567, 456] width 108 height 62
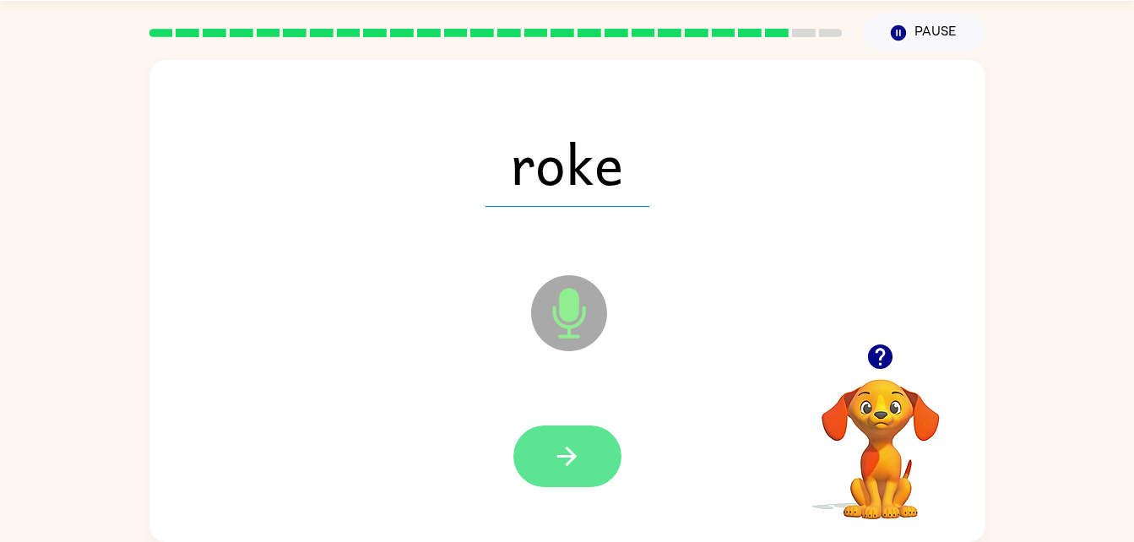
click at [571, 441] on icon "button" at bounding box center [567, 456] width 30 height 30
click at [572, 426] on button "button" at bounding box center [567, 456] width 108 height 62
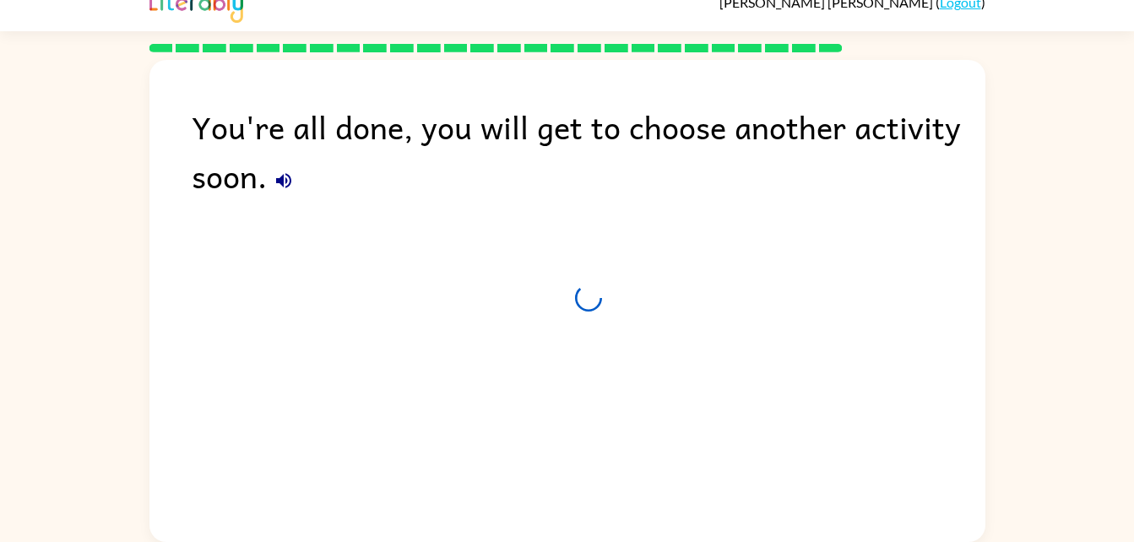
scroll to position [21, 0]
